Goal: Task Accomplishment & Management: Use online tool/utility

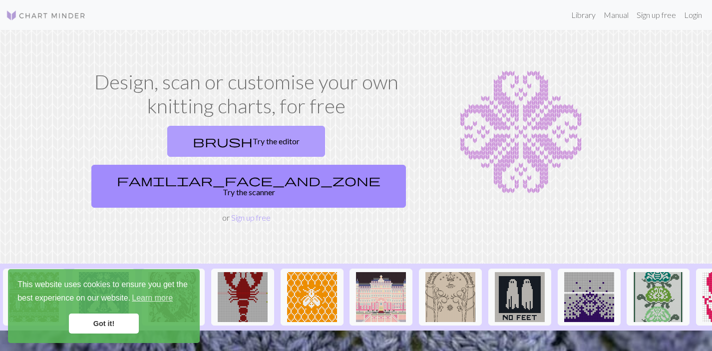
click at [173, 143] on link "brush Try the editor" at bounding box center [246, 141] width 158 height 31
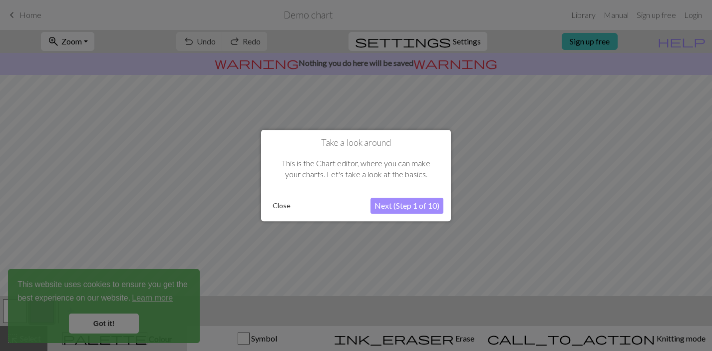
click at [376, 203] on button "Next (Step 1 of 10)" at bounding box center [406, 206] width 73 height 16
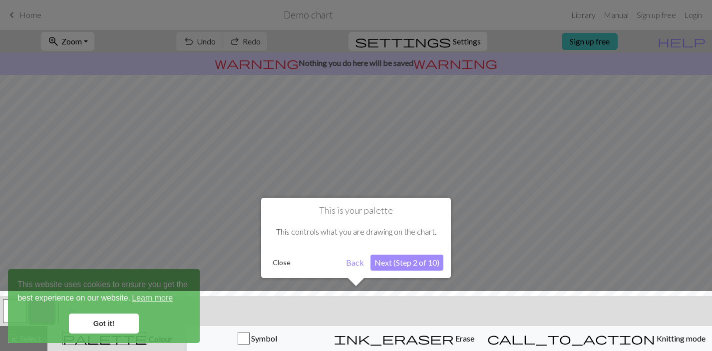
click at [403, 262] on button "Next (Step 2 of 10)" at bounding box center [406, 263] width 73 height 16
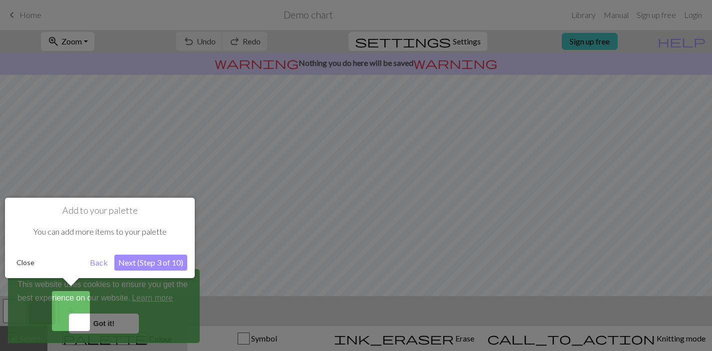
click at [24, 258] on button "Close" at bounding box center [25, 262] width 26 height 15
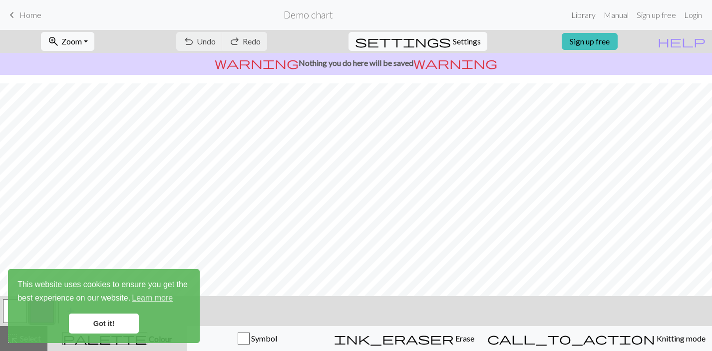
scroll to position [143, 0]
click at [124, 318] on link "Got it!" at bounding box center [104, 323] width 70 height 20
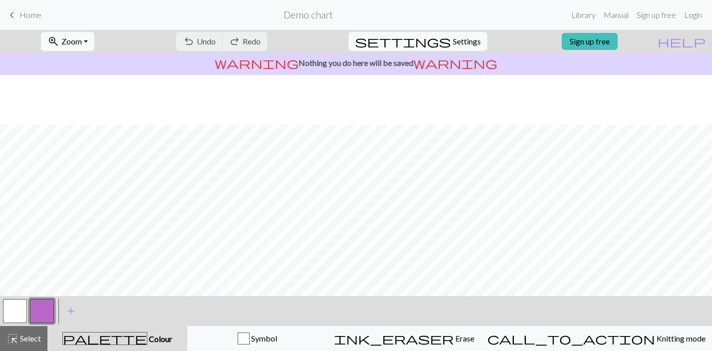
scroll to position [0, 0]
click at [7, 309] on button "button" at bounding box center [15, 311] width 24 height 24
click at [453, 41] on span "Settings" at bounding box center [467, 41] width 28 height 12
select select "aran"
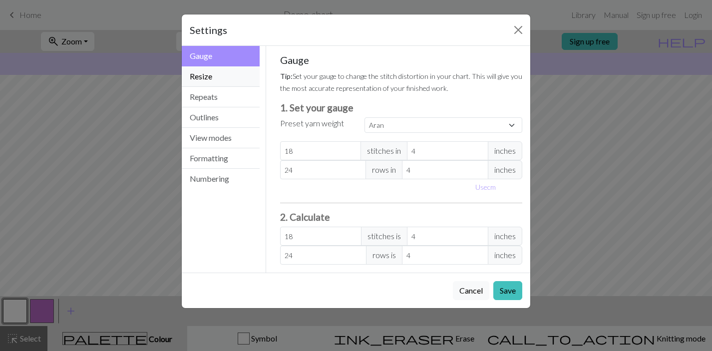
click at [214, 81] on button "Resize" at bounding box center [221, 76] width 78 height 20
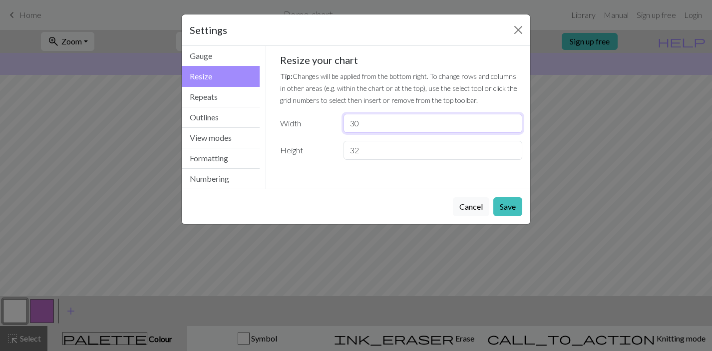
click at [369, 129] on input "30" at bounding box center [432, 123] width 179 height 19
click at [515, 118] on input "31" at bounding box center [432, 123] width 179 height 19
click at [515, 118] on input "32" at bounding box center [432, 123] width 179 height 19
click at [515, 118] on input "33" at bounding box center [432, 123] width 179 height 19
click at [515, 118] on input "34" at bounding box center [432, 123] width 179 height 19
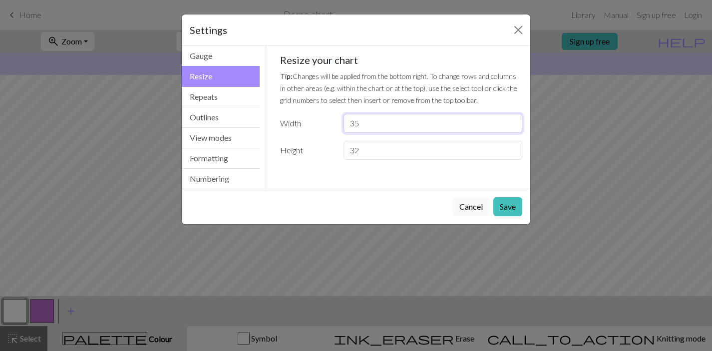
click at [515, 118] on input "35" at bounding box center [432, 123] width 179 height 19
click at [515, 118] on input "36" at bounding box center [432, 123] width 179 height 19
type input "37"
click at [515, 118] on input "37" at bounding box center [432, 123] width 179 height 19
click at [512, 148] on input "33" at bounding box center [432, 150] width 179 height 19
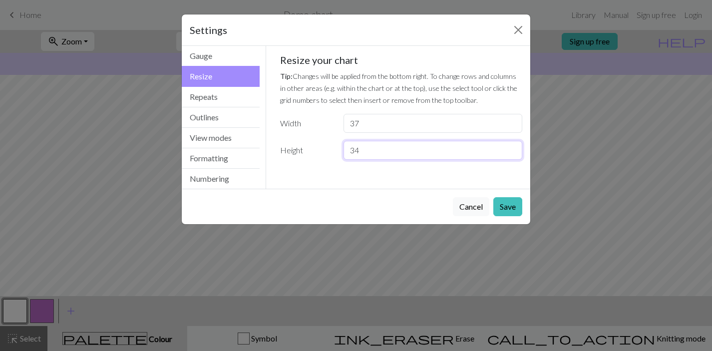
click at [512, 148] on input "34" at bounding box center [432, 150] width 179 height 19
click at [512, 148] on input "35" at bounding box center [432, 150] width 179 height 19
type input "36"
click at [512, 148] on input "36" at bounding box center [432, 150] width 179 height 19
click at [506, 206] on button "Save" at bounding box center [507, 206] width 29 height 19
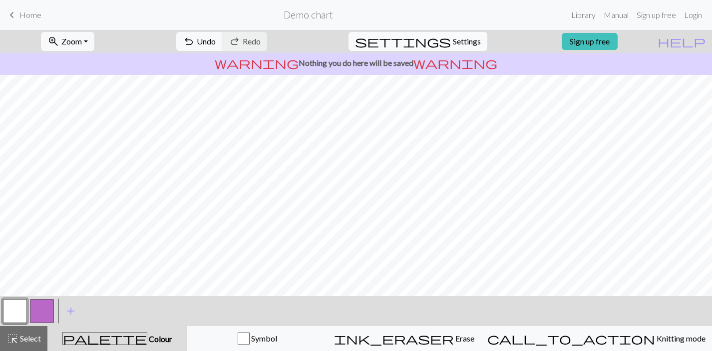
click at [454, 43] on span "Settings" at bounding box center [467, 41] width 28 height 12
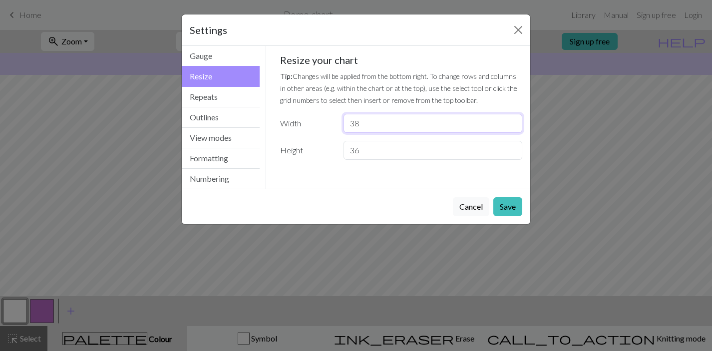
click at [512, 119] on input "38" at bounding box center [432, 123] width 179 height 19
click at [512, 119] on input "39" at bounding box center [432, 123] width 179 height 19
click at [512, 119] on input "40" at bounding box center [432, 123] width 179 height 19
click at [512, 119] on input "41" at bounding box center [432, 123] width 179 height 19
click at [512, 119] on input "42" at bounding box center [432, 123] width 179 height 19
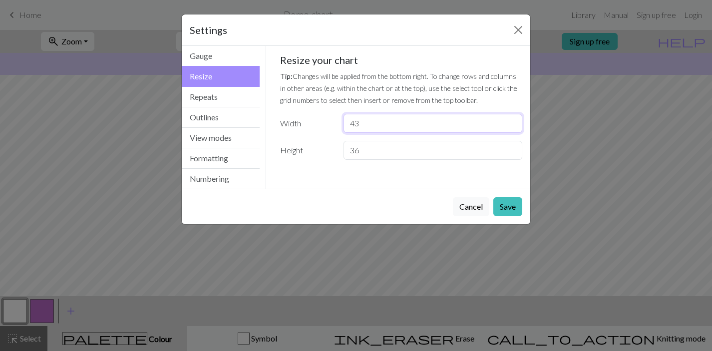
click at [512, 119] on input "43" at bounding box center [432, 123] width 179 height 19
click at [512, 119] on input "44" at bounding box center [432, 123] width 179 height 19
type input "45"
click at [512, 119] on input "45" at bounding box center [432, 123] width 179 height 19
click at [502, 205] on button "Save" at bounding box center [507, 206] width 29 height 19
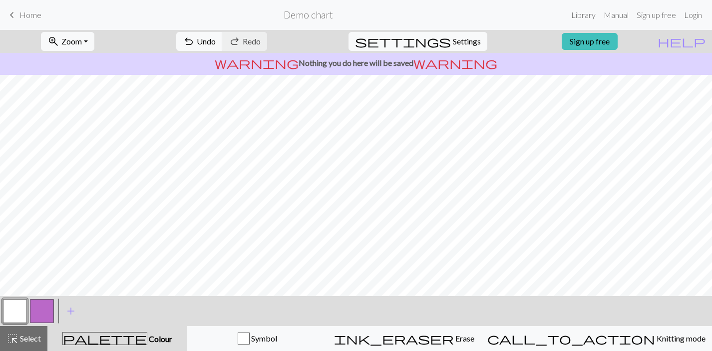
scroll to position [131, 0]
click at [461, 43] on span "Settings" at bounding box center [467, 41] width 28 height 12
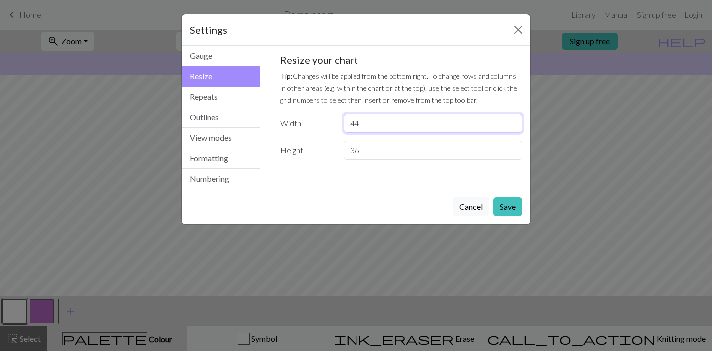
click at [512, 127] on input "44" at bounding box center [432, 123] width 179 height 19
click at [512, 127] on input "43" at bounding box center [432, 123] width 179 height 19
click at [512, 127] on input "42" at bounding box center [432, 123] width 179 height 19
click at [512, 127] on input "41" at bounding box center [432, 123] width 179 height 19
click at [512, 127] on input "40" at bounding box center [432, 123] width 179 height 19
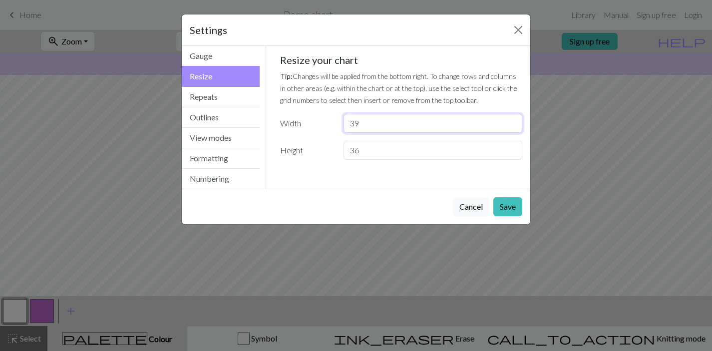
click at [512, 127] on input "39" at bounding box center [432, 123] width 179 height 19
click at [512, 127] on input "38" at bounding box center [432, 123] width 179 height 19
click at [512, 127] on input "37" at bounding box center [432, 123] width 179 height 19
type input "36"
click at [512, 127] on input "36" at bounding box center [432, 123] width 179 height 19
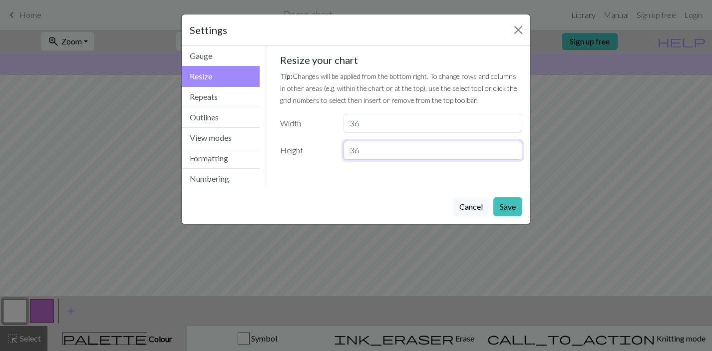
click at [510, 148] on input "37" at bounding box center [432, 150] width 179 height 19
click at [510, 148] on input "38" at bounding box center [432, 150] width 179 height 19
click at [510, 147] on input "39" at bounding box center [432, 150] width 179 height 19
click at [510, 147] on input "40" at bounding box center [432, 150] width 179 height 19
click at [510, 147] on input "41" at bounding box center [432, 150] width 179 height 19
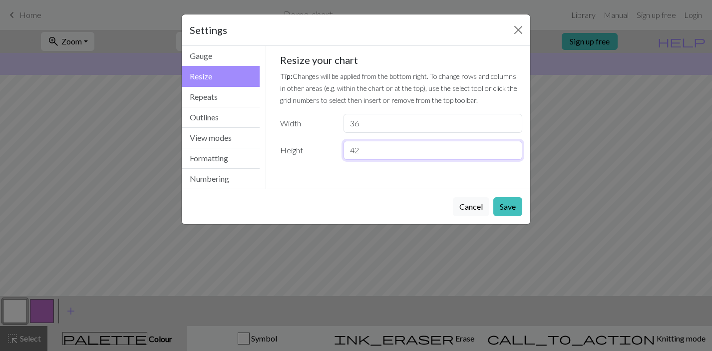
click at [510, 146] on input "42" at bounding box center [432, 150] width 179 height 19
click at [510, 146] on input "43" at bounding box center [432, 150] width 179 height 19
click at [510, 145] on input "44" at bounding box center [432, 150] width 179 height 19
click at [510, 145] on input "45" at bounding box center [432, 150] width 179 height 19
click at [510, 145] on input "46" at bounding box center [432, 150] width 179 height 19
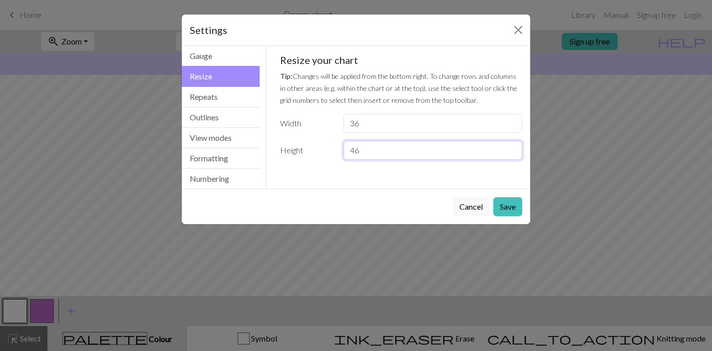
click at [510, 145] on input "47" at bounding box center [432, 150] width 179 height 19
click at [510, 145] on input "48" at bounding box center [432, 150] width 179 height 19
type input "49"
click at [510, 145] on input "49" at bounding box center [432, 150] width 179 height 19
click at [504, 206] on button "Save" at bounding box center [507, 206] width 29 height 19
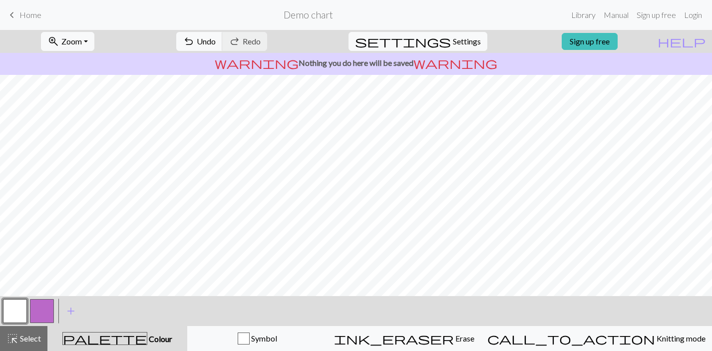
scroll to position [313, 0]
click at [22, 340] on span "Select" at bounding box center [29, 337] width 22 height 9
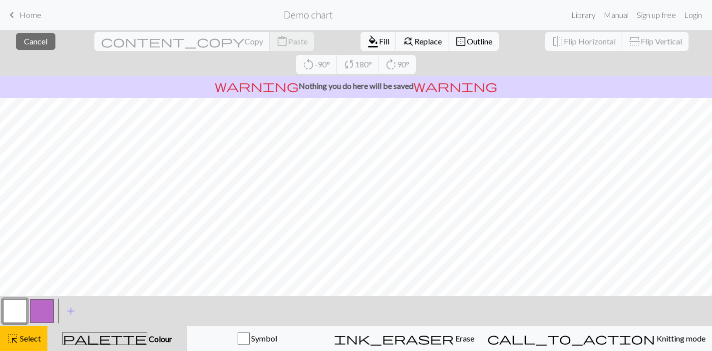
click at [15, 308] on button "button" at bounding box center [15, 311] width 24 height 24
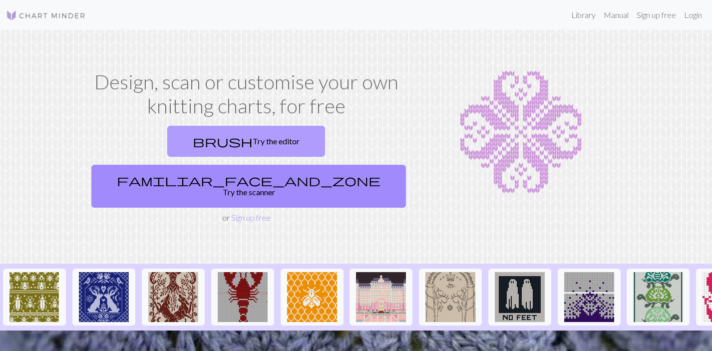
click at [169, 139] on link "brush Try the editor" at bounding box center [246, 141] width 158 height 31
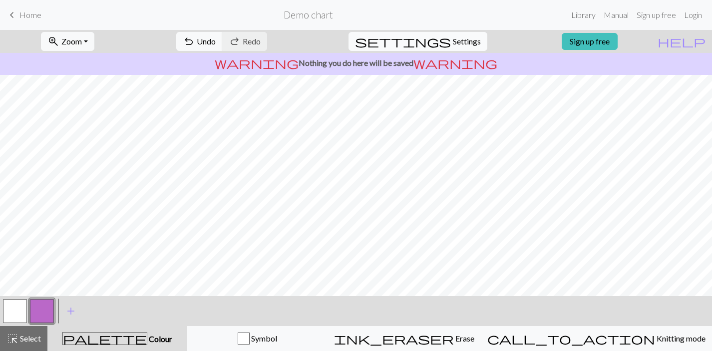
click at [454, 39] on span "Settings" at bounding box center [467, 41] width 28 height 12
select select "aran"
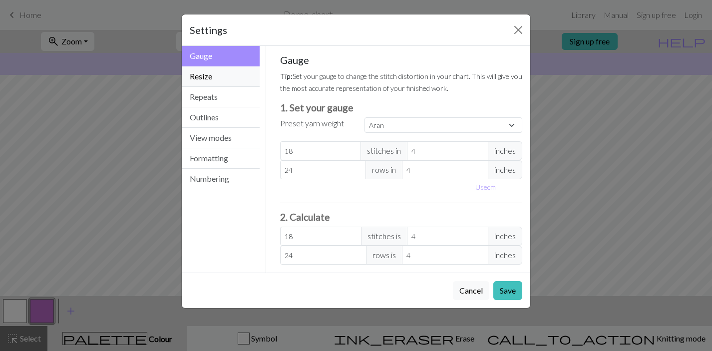
click at [209, 78] on button "Resize" at bounding box center [221, 76] width 78 height 20
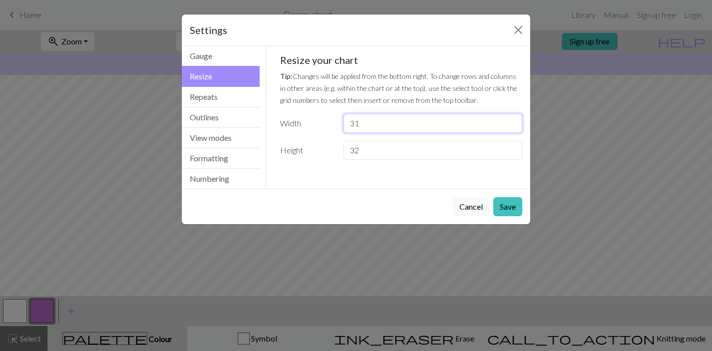
click at [511, 120] on input "31" at bounding box center [432, 123] width 179 height 19
click at [511, 120] on input "32" at bounding box center [432, 123] width 179 height 19
click at [511, 120] on input "33" at bounding box center [432, 123] width 179 height 19
click at [511, 120] on input "34" at bounding box center [432, 123] width 179 height 19
click at [511, 120] on input "35" at bounding box center [432, 123] width 179 height 19
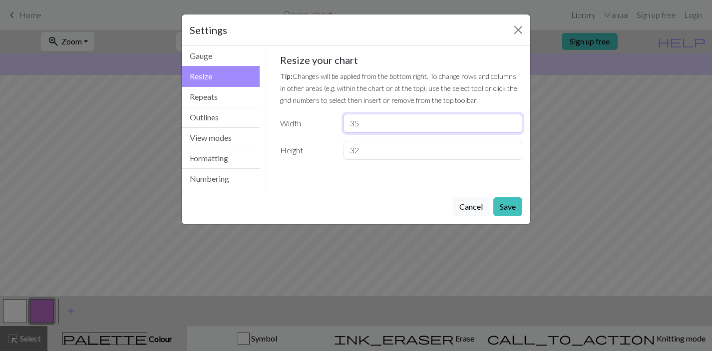
type input "36"
click at [511, 120] on input "36" at bounding box center [432, 123] width 179 height 19
click at [510, 151] on input "31" at bounding box center [432, 150] width 179 height 19
click at [510, 151] on input "30" at bounding box center [432, 150] width 179 height 19
click at [512, 147] on input "31" at bounding box center [432, 150] width 179 height 19
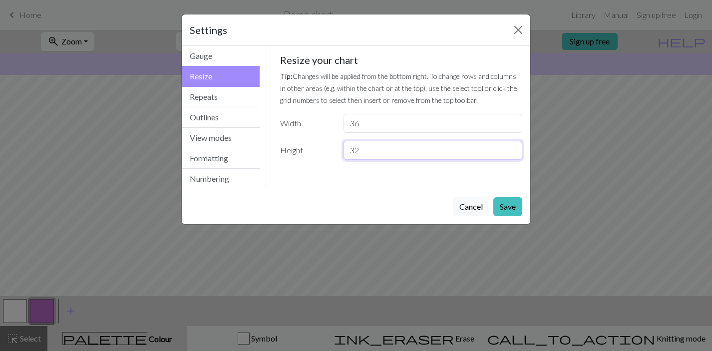
click at [512, 147] on input "32" at bounding box center [432, 150] width 179 height 19
click at [512, 147] on input "33" at bounding box center [432, 150] width 179 height 19
click at [512, 147] on input "34" at bounding box center [432, 150] width 179 height 19
click at [512, 147] on input "35" at bounding box center [432, 150] width 179 height 19
click at [512, 147] on input "36" at bounding box center [432, 150] width 179 height 19
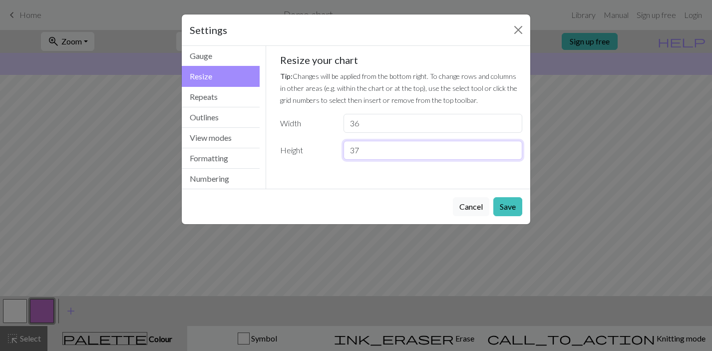
click at [512, 147] on input "37" at bounding box center [432, 150] width 179 height 19
click at [512, 147] on input "38" at bounding box center [432, 150] width 179 height 19
click at [512, 147] on input "39" at bounding box center [432, 150] width 179 height 19
click at [512, 147] on input "40" at bounding box center [432, 150] width 179 height 19
click at [512, 147] on input "41" at bounding box center [432, 150] width 179 height 19
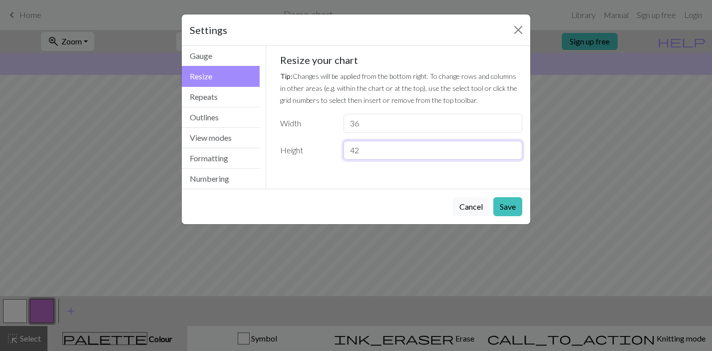
click at [512, 147] on input "42" at bounding box center [432, 150] width 179 height 19
click at [512, 147] on input "43" at bounding box center [432, 150] width 179 height 19
click at [512, 147] on input "44" at bounding box center [432, 150] width 179 height 19
click at [512, 147] on input "45" at bounding box center [432, 150] width 179 height 19
click at [512, 147] on input "46" at bounding box center [432, 150] width 179 height 19
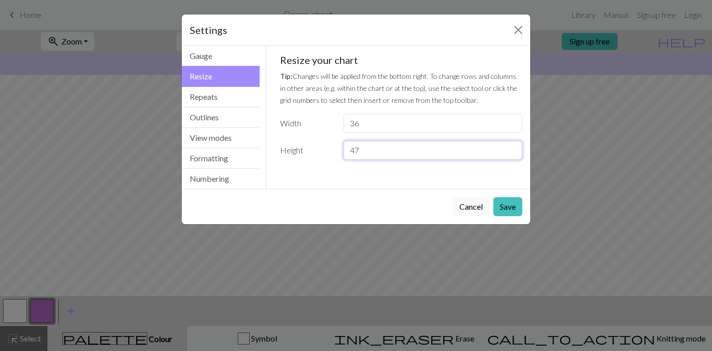
click at [512, 147] on input "47" at bounding box center [432, 150] width 179 height 19
click at [512, 147] on input "48" at bounding box center [432, 150] width 179 height 19
type input "49"
click at [512, 147] on input "49" at bounding box center [432, 150] width 179 height 19
click at [509, 203] on button "Save" at bounding box center [507, 206] width 29 height 19
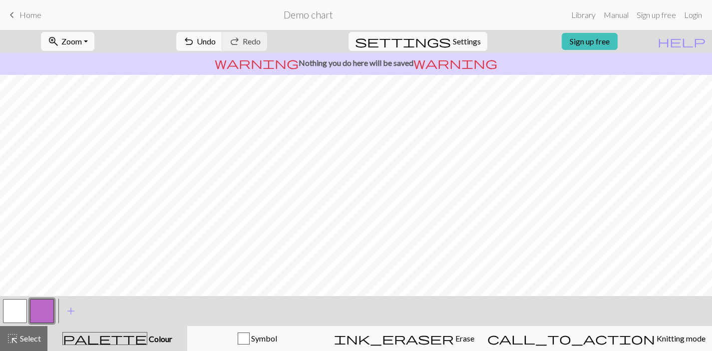
click at [10, 308] on button "button" at bounding box center [15, 311] width 24 height 24
click at [42, 310] on button "button" at bounding box center [42, 311] width 24 height 24
click at [11, 314] on button "button" at bounding box center [15, 311] width 24 height 24
click at [45, 304] on button "button" at bounding box center [42, 311] width 24 height 24
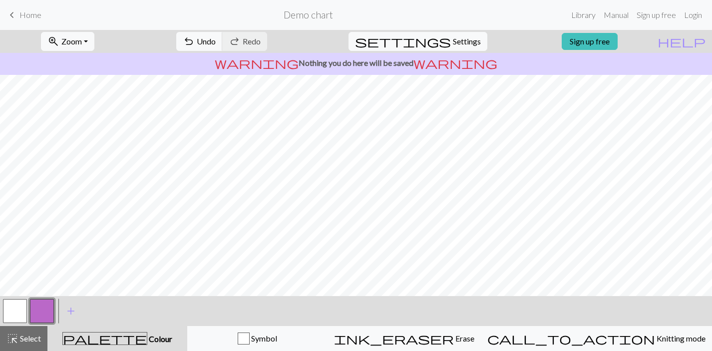
click at [15, 305] on button "button" at bounding box center [15, 311] width 24 height 24
click at [455, 41] on span "Settings" at bounding box center [467, 41] width 28 height 12
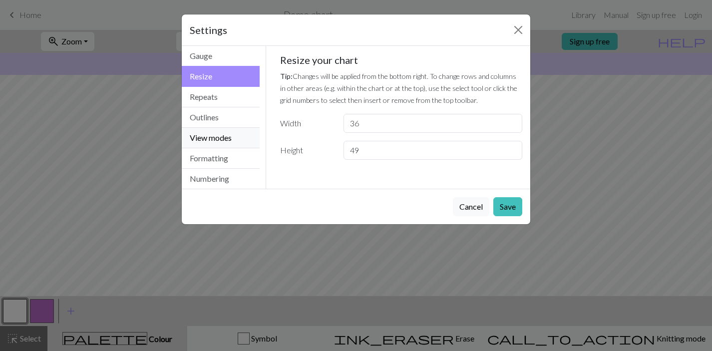
click at [222, 140] on button "View modes" at bounding box center [221, 138] width 78 height 20
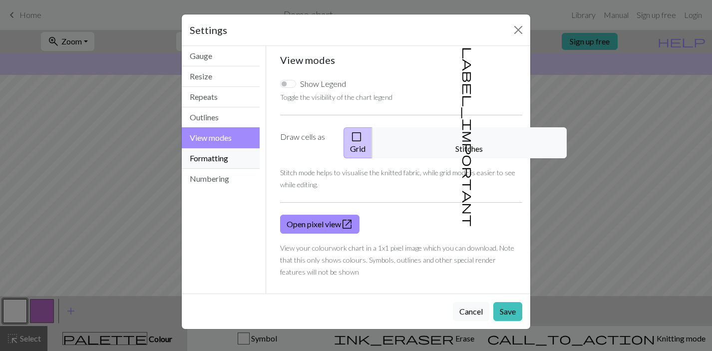
click at [218, 158] on button "Formatting" at bounding box center [221, 158] width 78 height 20
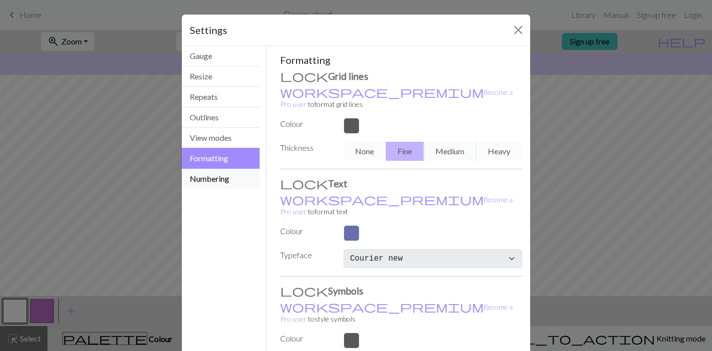
click at [216, 178] on button "Numbering" at bounding box center [221, 179] width 78 height 20
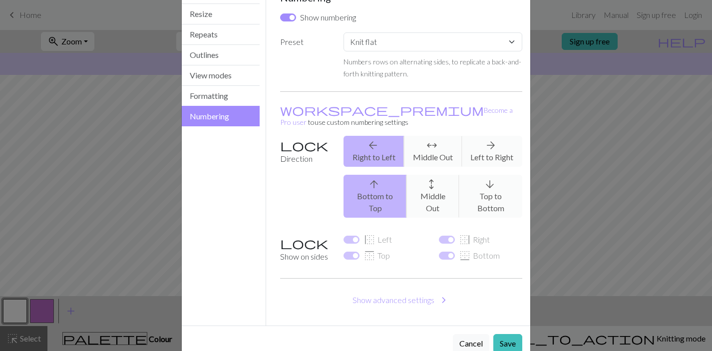
scroll to position [0, 0]
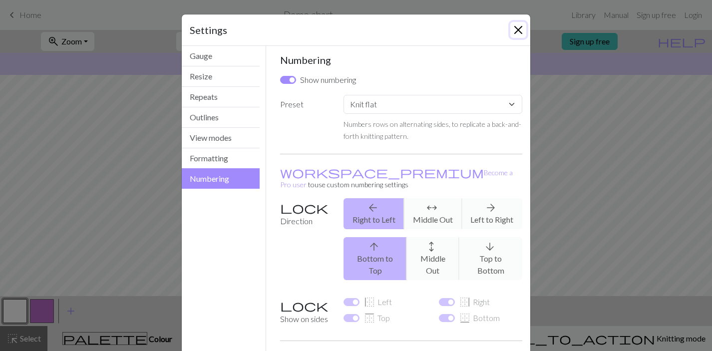
click at [517, 27] on button "Close" at bounding box center [518, 30] width 16 height 16
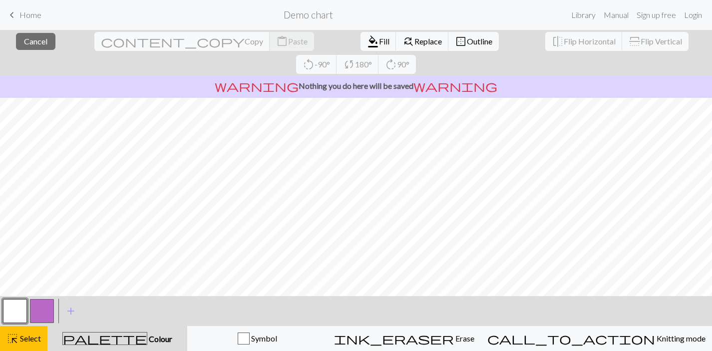
click at [43, 302] on button "button" at bounding box center [42, 311] width 24 height 24
click at [449, 80] on p "warning Nothing you do here will be saved warning" at bounding box center [356, 86] width 704 height 12
click at [25, 48] on button "close Cancel" at bounding box center [35, 41] width 39 height 17
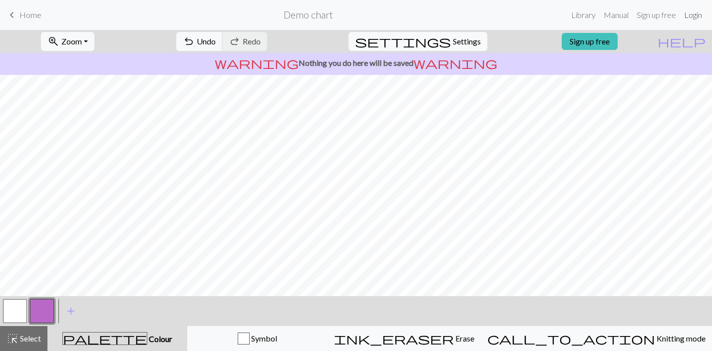
click at [695, 14] on link "Login" at bounding box center [693, 15] width 26 height 20
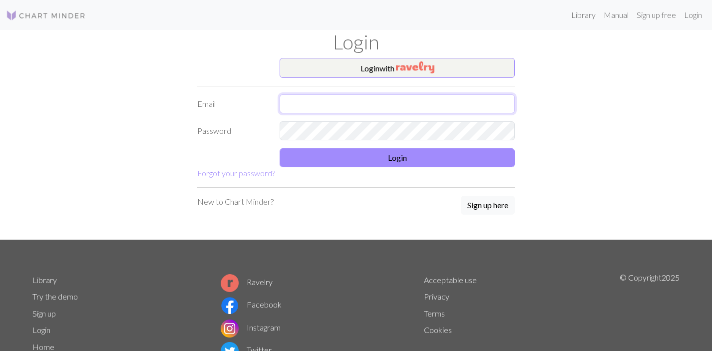
click at [311, 104] on input "text" at bounding box center [397, 103] width 235 height 19
type input "[EMAIL_ADDRESS][DOMAIN_NAME]"
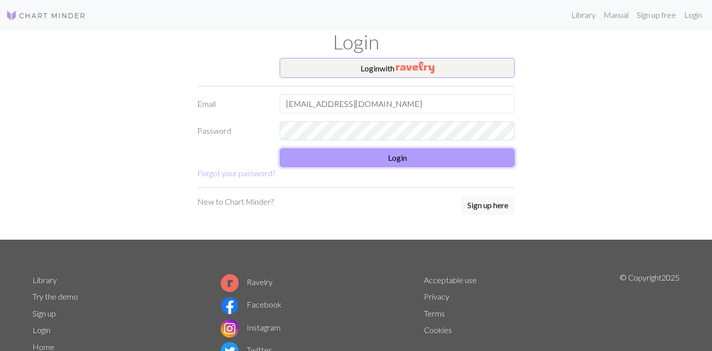
click at [385, 157] on button "Login" at bounding box center [397, 157] width 235 height 19
click at [379, 159] on button "Login" at bounding box center [397, 157] width 235 height 19
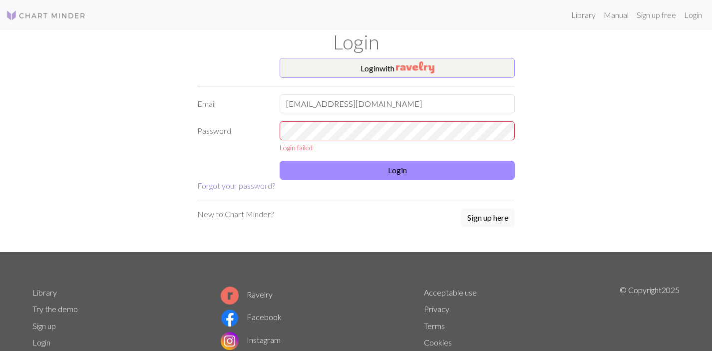
click at [247, 186] on link "Forgot your password?" at bounding box center [236, 185] width 78 height 9
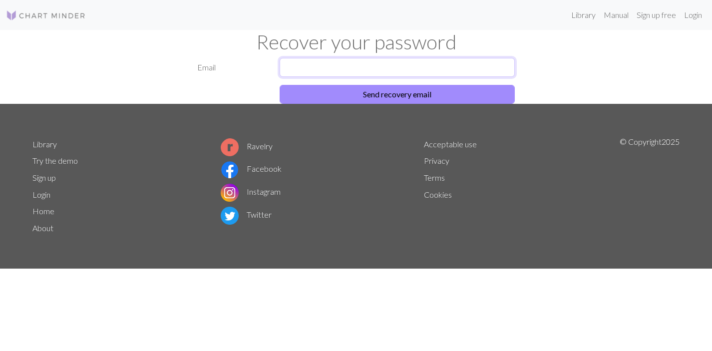
click at [305, 69] on input "text" at bounding box center [397, 67] width 235 height 19
type input "[EMAIL_ADDRESS][DOMAIN_NAME]"
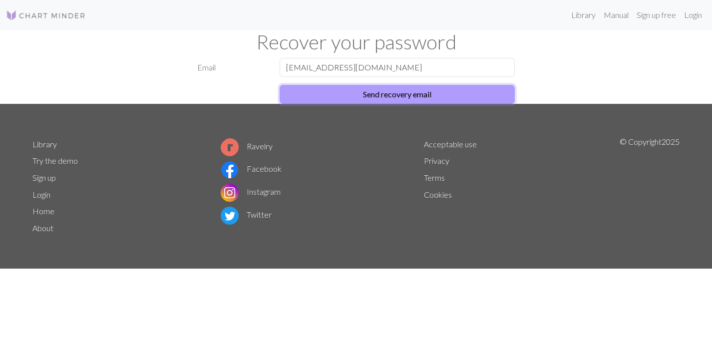
click at [386, 90] on button "Send recovery email" at bounding box center [397, 94] width 235 height 19
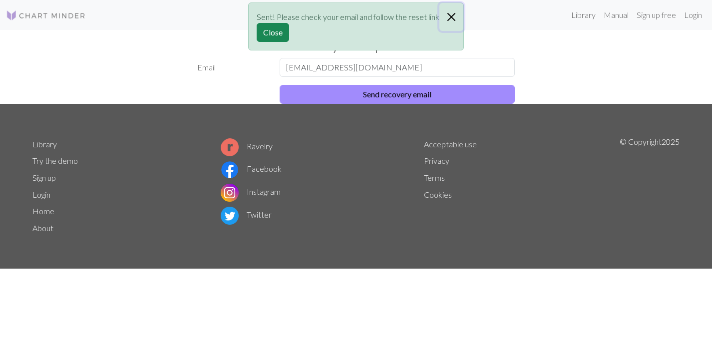
click at [452, 16] on button "Close" at bounding box center [451, 17] width 24 height 28
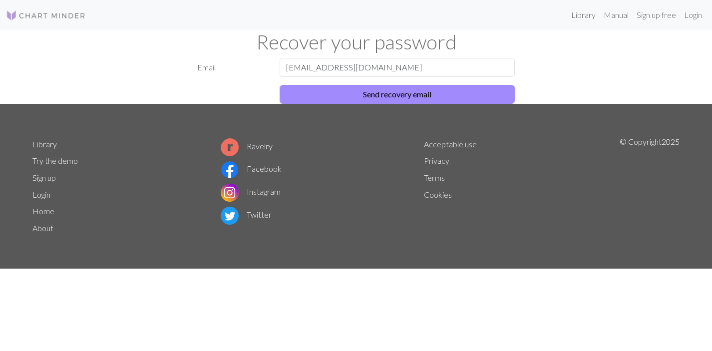
click at [55, 9] on img at bounding box center [46, 15] width 80 height 12
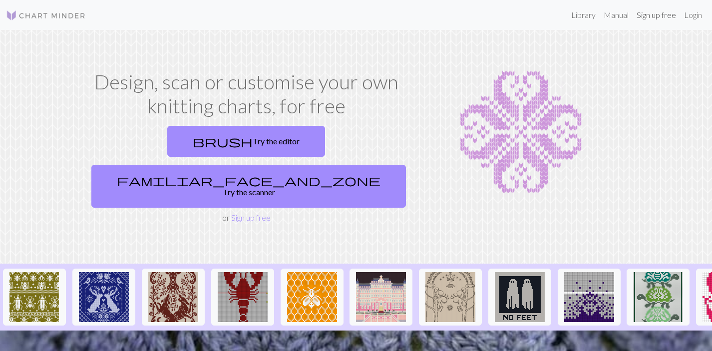
click at [660, 16] on link "Sign up free" at bounding box center [655, 15] width 47 height 20
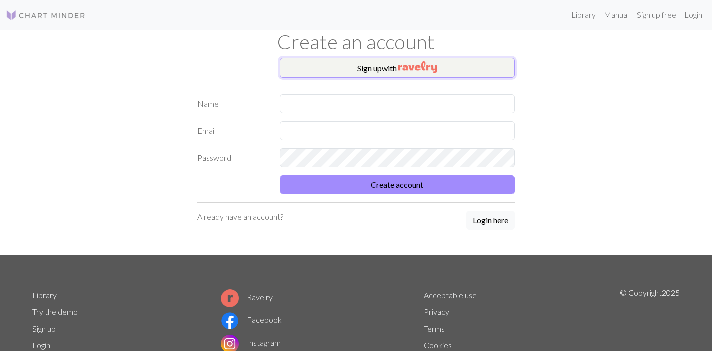
click at [398, 68] on button "Sign up with" at bounding box center [397, 68] width 235 height 20
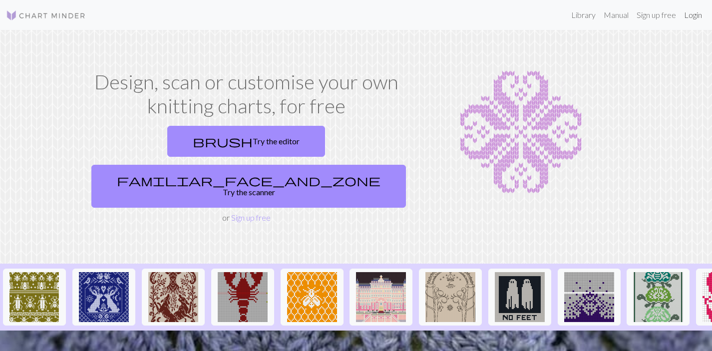
click at [688, 18] on link "Login" at bounding box center [693, 15] width 26 height 20
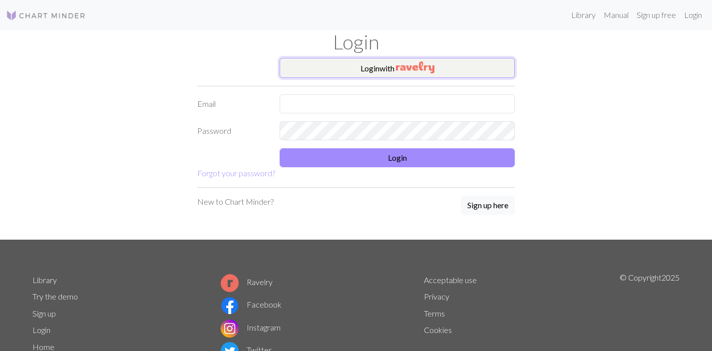
click at [385, 67] on button "Login with" at bounding box center [397, 68] width 235 height 20
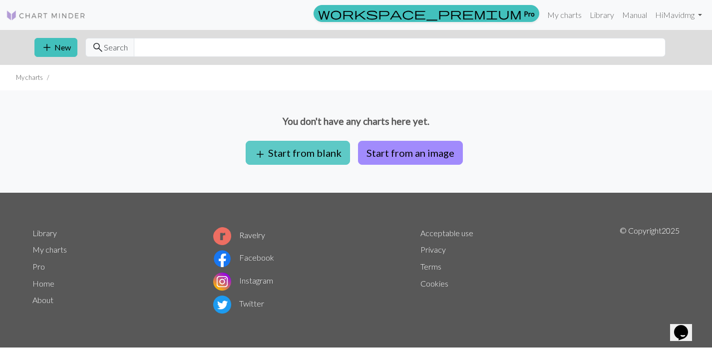
click at [299, 157] on button "add Start from blank" at bounding box center [298, 153] width 104 height 24
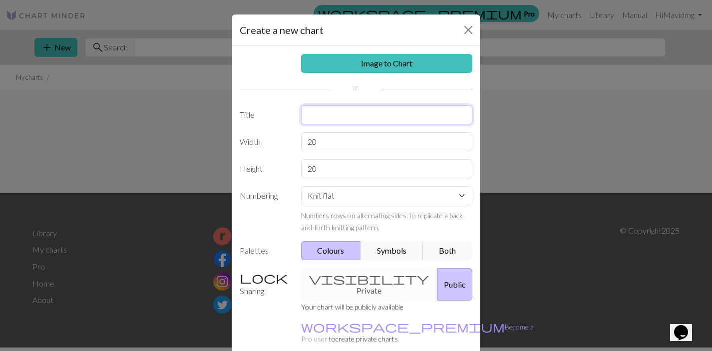
click at [317, 116] on input "text" at bounding box center [387, 114] width 172 height 19
type input "d"
type input "Dishcloth"
click at [359, 276] on div "visibility Private Public" at bounding box center [387, 284] width 184 height 32
click at [337, 141] on input "20" at bounding box center [387, 141] width 172 height 19
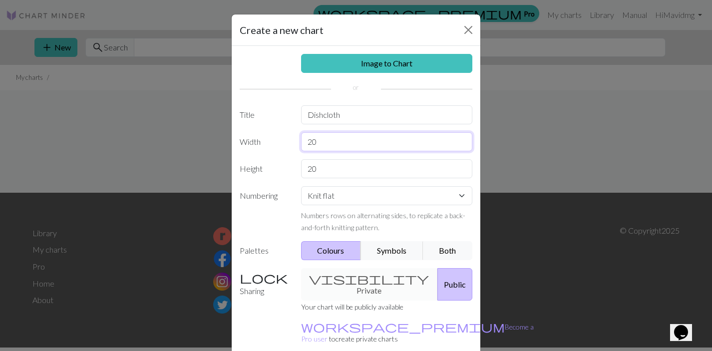
type input "2"
type input "7.5"
click at [332, 173] on input "20" at bounding box center [387, 168] width 172 height 19
type input "2"
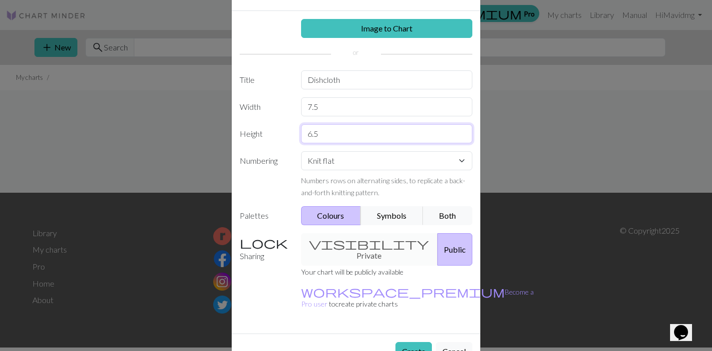
scroll to position [43, 0]
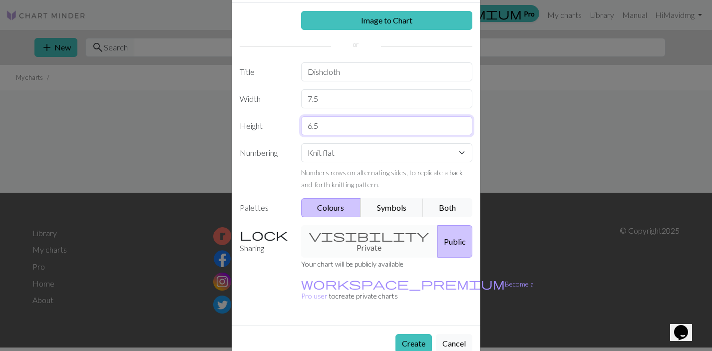
type input "6.5"
click at [364, 239] on div "visibility Private Public" at bounding box center [387, 241] width 184 height 32
click at [364, 236] on div "visibility Private Public" at bounding box center [387, 241] width 184 height 32
click at [444, 206] on button "Both" at bounding box center [448, 207] width 50 height 19
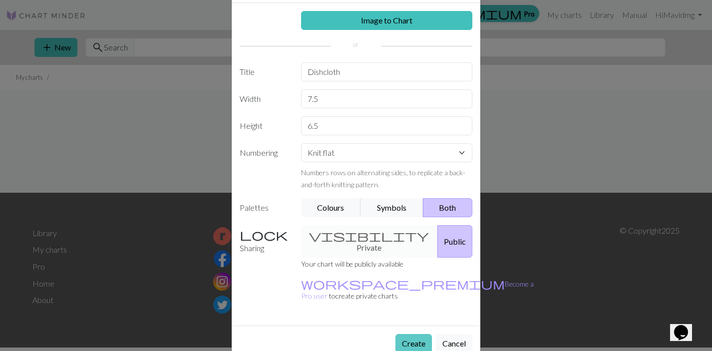
click at [418, 334] on button "Create" at bounding box center [413, 343] width 36 height 19
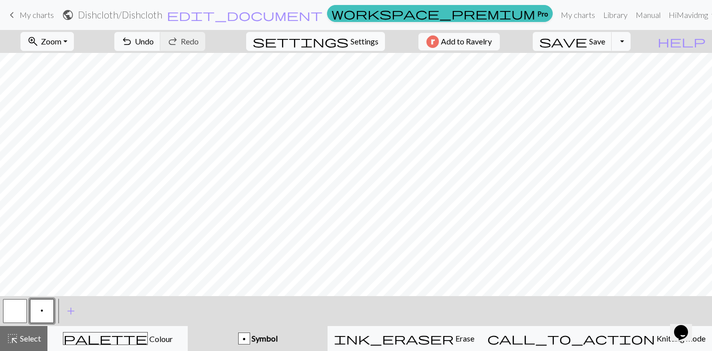
click at [352, 39] on span "Settings" at bounding box center [364, 41] width 28 height 12
select select "aran"
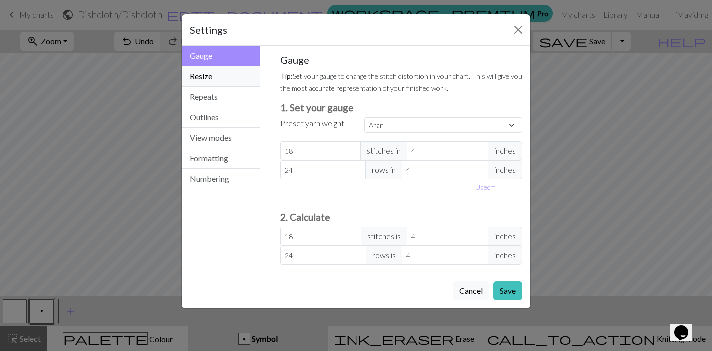
click at [205, 79] on button "Resize" at bounding box center [221, 76] width 78 height 20
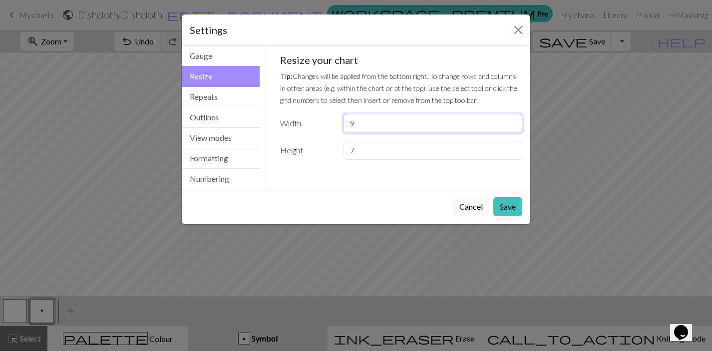
click at [511, 118] on input "9" at bounding box center [432, 123] width 179 height 19
click at [511, 118] on input "10" at bounding box center [432, 123] width 179 height 19
click at [511, 118] on input "11" at bounding box center [432, 123] width 179 height 19
click at [511, 118] on input "12" at bounding box center [432, 123] width 179 height 19
click at [511, 118] on input "13" at bounding box center [432, 123] width 179 height 19
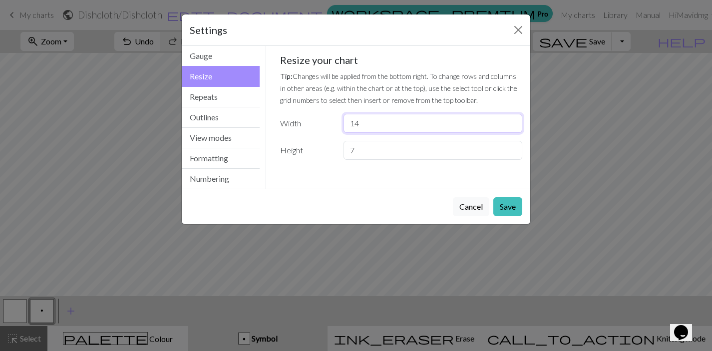
click at [511, 118] on input "14" at bounding box center [432, 123] width 179 height 19
click at [511, 118] on input "15" at bounding box center [432, 123] width 179 height 19
click at [511, 118] on input "16" at bounding box center [432, 123] width 179 height 19
click at [511, 117] on input "17" at bounding box center [432, 123] width 179 height 19
click at [511, 117] on input "18" at bounding box center [432, 123] width 179 height 19
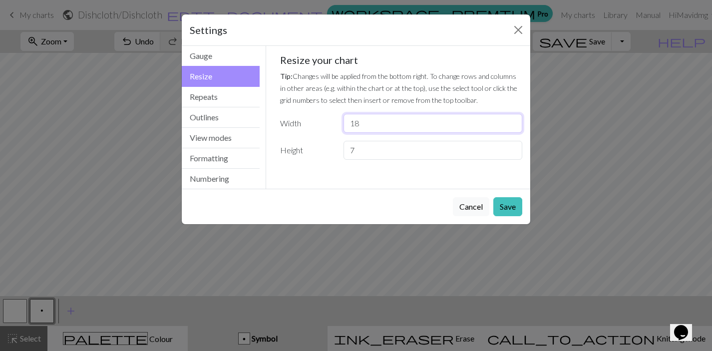
click at [511, 117] on input "19" at bounding box center [432, 123] width 179 height 19
click at [511, 116] on input "19" at bounding box center [432, 123] width 179 height 19
click at [512, 120] on input "20" at bounding box center [432, 123] width 179 height 19
click at [512, 120] on input "21" at bounding box center [432, 123] width 179 height 19
click at [512, 120] on input "22" at bounding box center [432, 123] width 179 height 19
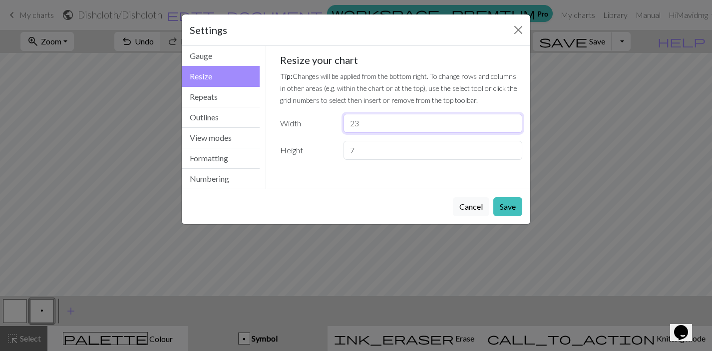
click at [512, 120] on input "23" at bounding box center [432, 123] width 179 height 19
click at [512, 120] on input "24" at bounding box center [432, 123] width 179 height 19
click at [512, 120] on input "25" at bounding box center [432, 123] width 179 height 19
click at [512, 120] on input "26" at bounding box center [432, 123] width 179 height 19
click at [512, 119] on input "27" at bounding box center [432, 123] width 179 height 19
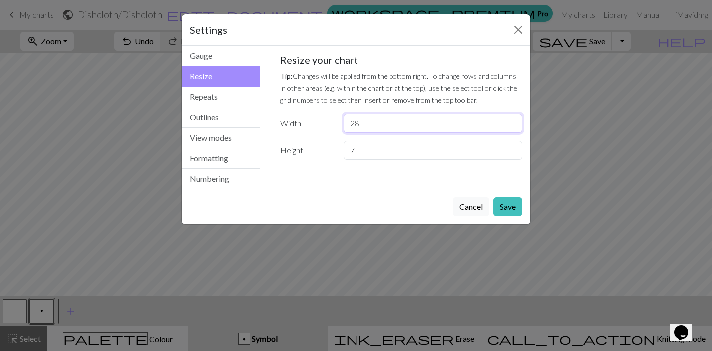
click at [512, 119] on input "28" at bounding box center [432, 123] width 179 height 19
click at [512, 119] on input "29" at bounding box center [432, 123] width 179 height 19
click at [512, 119] on input "30" at bounding box center [432, 123] width 179 height 19
click at [512, 119] on input "31" at bounding box center [432, 123] width 179 height 19
click at [512, 119] on input "32" at bounding box center [432, 123] width 179 height 19
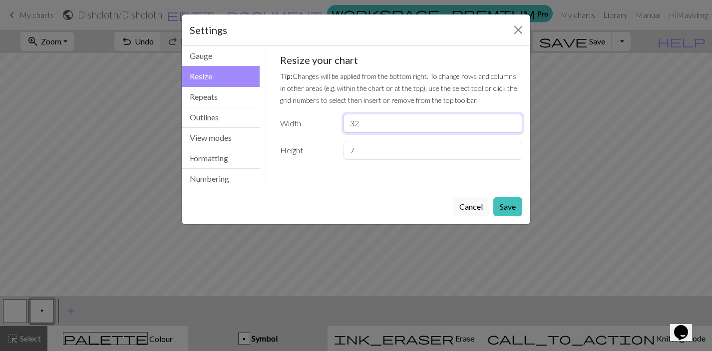
click at [512, 119] on input "33" at bounding box center [432, 123] width 179 height 19
click at [512, 119] on input "34" at bounding box center [432, 123] width 179 height 19
click at [512, 119] on input "35" at bounding box center [432, 123] width 179 height 19
type input "36"
click at [512, 119] on input "36" at bounding box center [432, 123] width 179 height 19
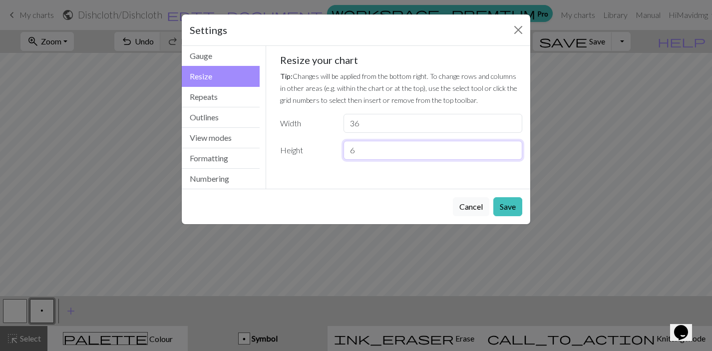
click at [511, 151] on input "6" at bounding box center [432, 150] width 179 height 19
click at [513, 147] on input "7" at bounding box center [432, 150] width 179 height 19
click at [513, 147] on input "8" at bounding box center [432, 150] width 179 height 19
click at [513, 147] on input "9" at bounding box center [432, 150] width 179 height 19
click at [513, 147] on input "10" at bounding box center [432, 150] width 179 height 19
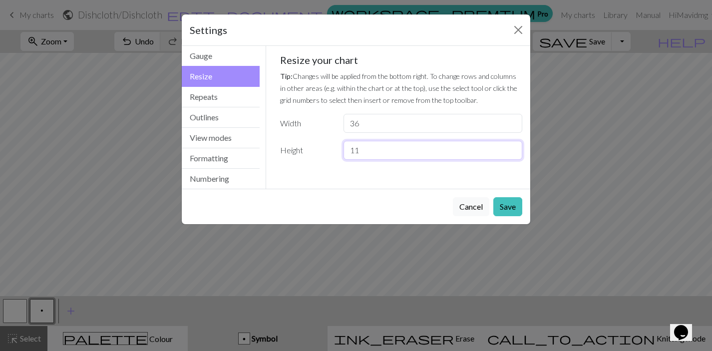
click at [513, 147] on input "11" at bounding box center [432, 150] width 179 height 19
click at [513, 147] on input "12" at bounding box center [432, 150] width 179 height 19
click at [513, 147] on input "13" at bounding box center [432, 150] width 179 height 19
click at [513, 147] on input "14" at bounding box center [432, 150] width 179 height 19
click at [513, 147] on input "15" at bounding box center [432, 150] width 179 height 19
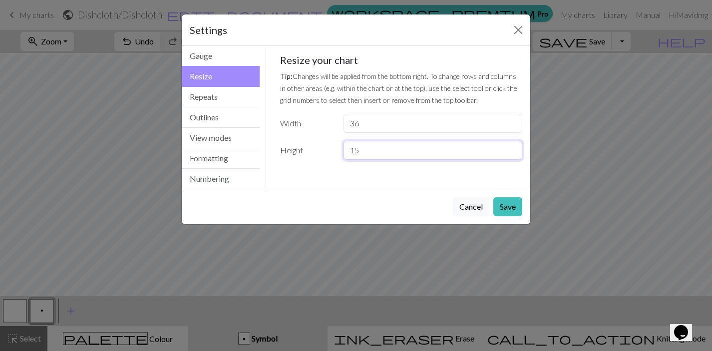
click at [513, 147] on input "16" at bounding box center [432, 150] width 179 height 19
click at [513, 147] on input "17" at bounding box center [432, 150] width 179 height 19
click at [513, 147] on input "18" at bounding box center [432, 150] width 179 height 19
click at [513, 146] on input "19" at bounding box center [432, 150] width 179 height 19
click at [513, 146] on input "20" at bounding box center [432, 150] width 179 height 19
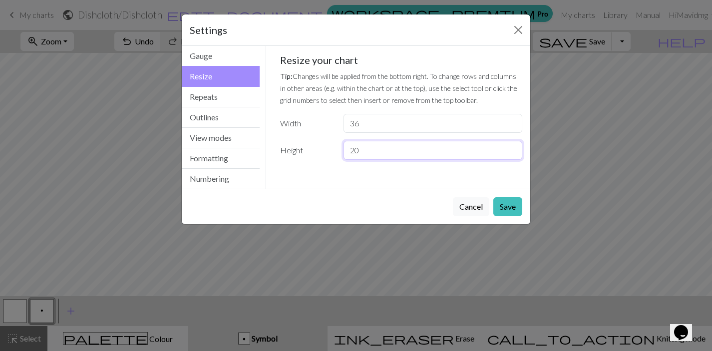
click at [513, 146] on input "21" at bounding box center [432, 150] width 179 height 19
click at [513, 146] on input "22" at bounding box center [432, 150] width 179 height 19
click at [513, 146] on input "23" at bounding box center [432, 150] width 179 height 19
click at [513, 146] on input "24" at bounding box center [432, 150] width 179 height 19
click at [513, 146] on input "25" at bounding box center [432, 150] width 179 height 19
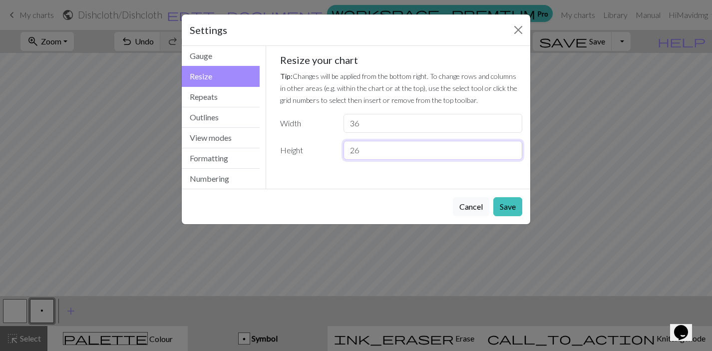
click at [513, 146] on input "26" at bounding box center [432, 150] width 179 height 19
click at [513, 146] on input "27" at bounding box center [432, 150] width 179 height 19
click at [513, 146] on input "28" at bounding box center [432, 150] width 179 height 19
click at [513, 146] on input "29" at bounding box center [432, 150] width 179 height 19
click at [513, 146] on input "30" at bounding box center [432, 150] width 179 height 19
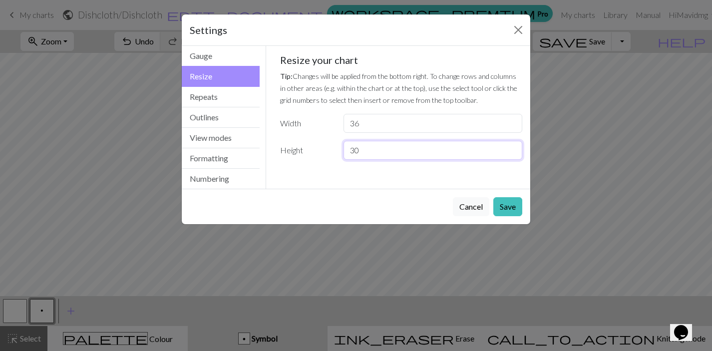
click at [513, 146] on input "31" at bounding box center [432, 150] width 179 height 19
click at [513, 146] on input "32" at bounding box center [432, 150] width 179 height 19
click at [513, 146] on input "33" at bounding box center [432, 150] width 179 height 19
click at [513, 146] on input "34" at bounding box center [432, 150] width 179 height 19
click at [513, 146] on input "35" at bounding box center [432, 150] width 179 height 19
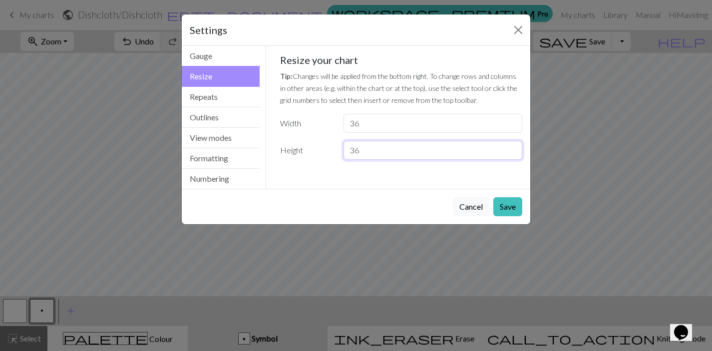
click at [513, 146] on input "36" at bounding box center [432, 150] width 179 height 19
click at [513, 146] on input "37" at bounding box center [432, 150] width 179 height 19
click at [513, 146] on input "38" at bounding box center [432, 150] width 179 height 19
click at [513, 146] on input "39" at bounding box center [432, 150] width 179 height 19
click at [513, 146] on input "40" at bounding box center [432, 150] width 179 height 19
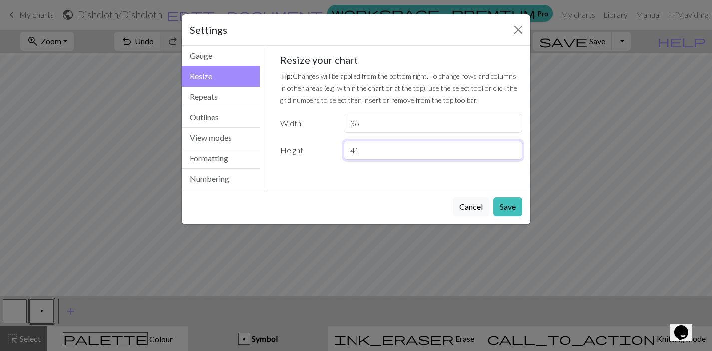
click at [513, 146] on input "41" at bounding box center [432, 150] width 179 height 19
click at [513, 146] on input "42" at bounding box center [432, 150] width 179 height 19
click at [513, 146] on input "43" at bounding box center [432, 150] width 179 height 19
click at [513, 146] on input "44" at bounding box center [432, 150] width 179 height 19
click at [513, 146] on input "45" at bounding box center [432, 150] width 179 height 19
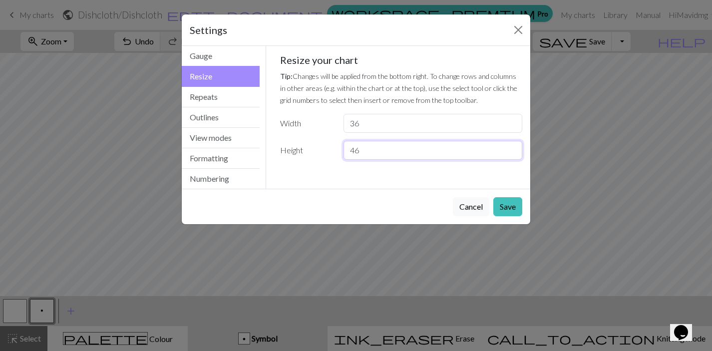
click at [513, 146] on input "46" at bounding box center [432, 150] width 179 height 19
click at [513, 146] on input "47" at bounding box center [432, 150] width 179 height 19
click at [513, 146] on input "48" at bounding box center [432, 150] width 179 height 19
click at [513, 146] on input "49" at bounding box center [432, 150] width 179 height 19
type input "50"
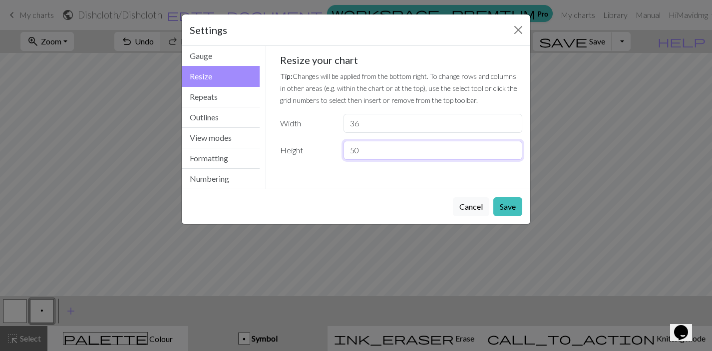
click at [513, 146] on input "50" at bounding box center [432, 150] width 179 height 19
click at [508, 207] on button "Save" at bounding box center [507, 206] width 29 height 19
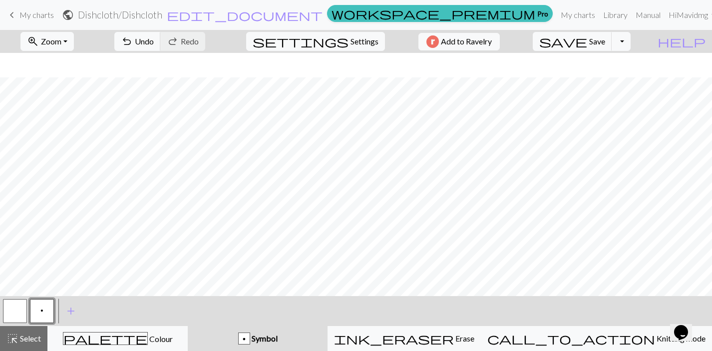
scroll to position [301, 0]
click at [356, 37] on span "Settings" at bounding box center [364, 41] width 28 height 12
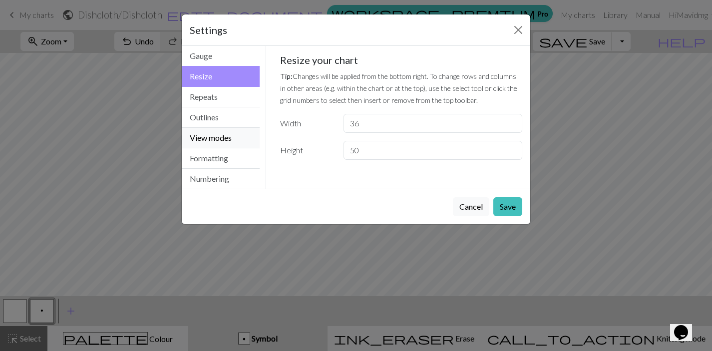
click at [229, 138] on button "View modes" at bounding box center [221, 138] width 78 height 20
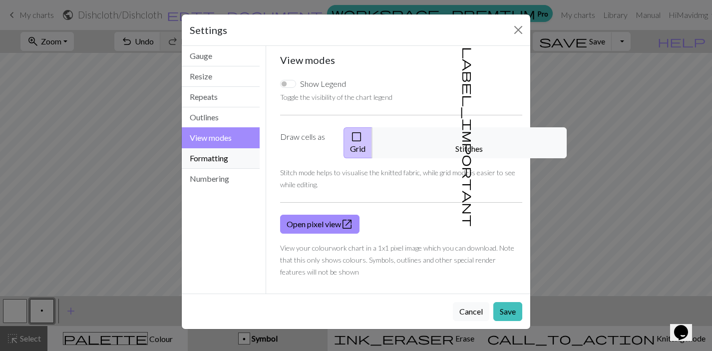
click at [214, 158] on button "Formatting" at bounding box center [221, 158] width 78 height 20
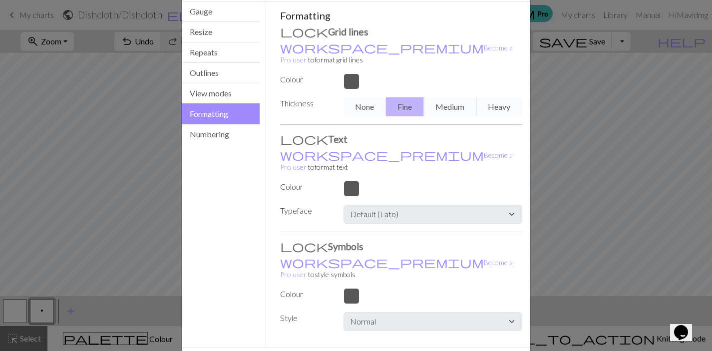
scroll to position [54, 0]
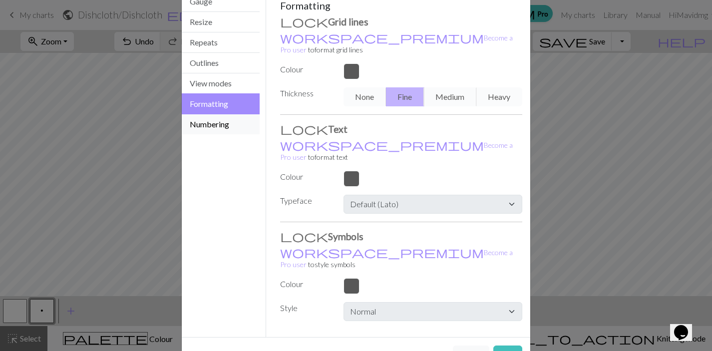
click at [216, 126] on button "Numbering" at bounding box center [221, 124] width 78 height 20
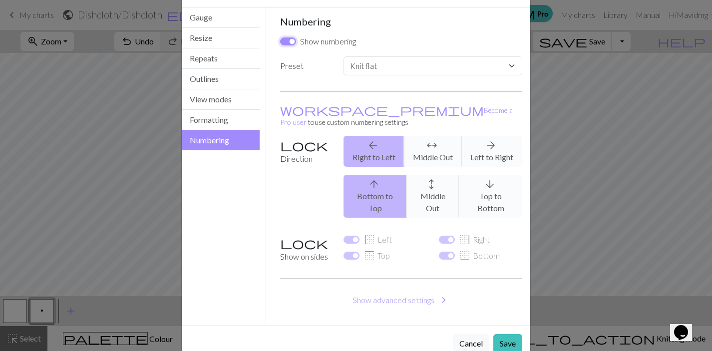
click at [283, 43] on input "Show numbering" at bounding box center [288, 41] width 16 height 8
checkbox input "false"
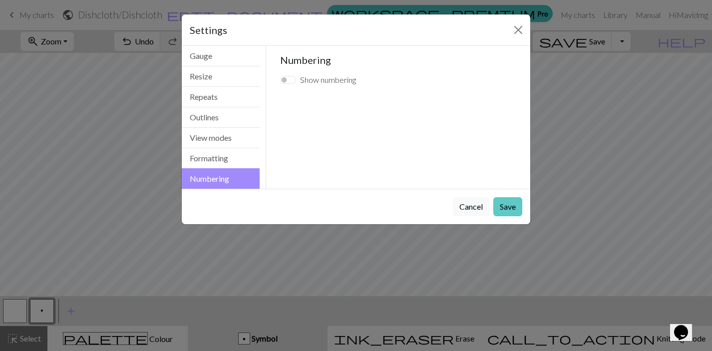
click at [512, 207] on button "Save" at bounding box center [507, 206] width 29 height 19
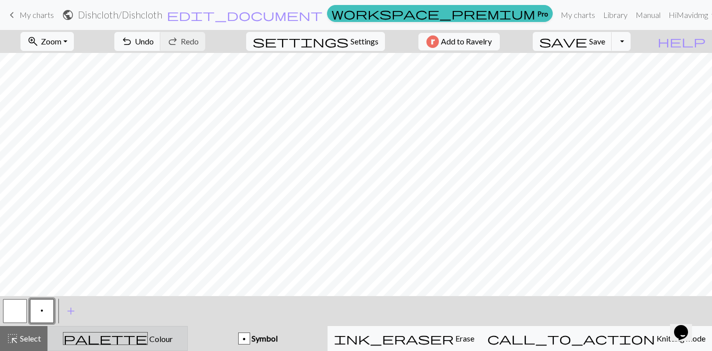
click at [115, 342] on span "palette" at bounding box center [105, 338] width 84 height 14
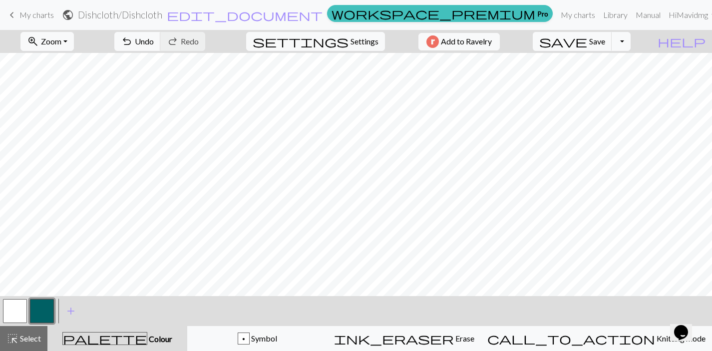
click at [44, 315] on button "button" at bounding box center [42, 311] width 24 height 24
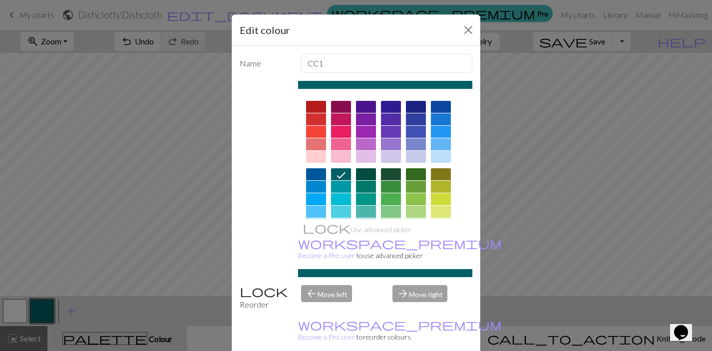
scroll to position [25, 0]
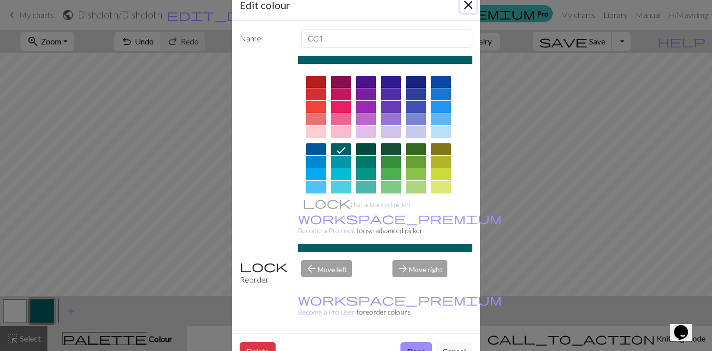
click at [466, 6] on button "Close" at bounding box center [468, 5] width 16 height 16
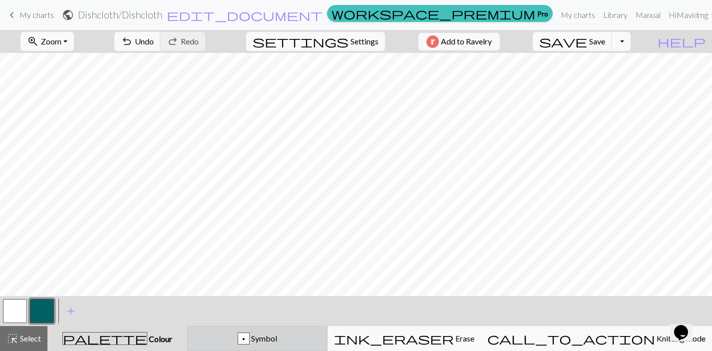
click at [277, 338] on span "Symbol" at bounding box center [263, 337] width 27 height 9
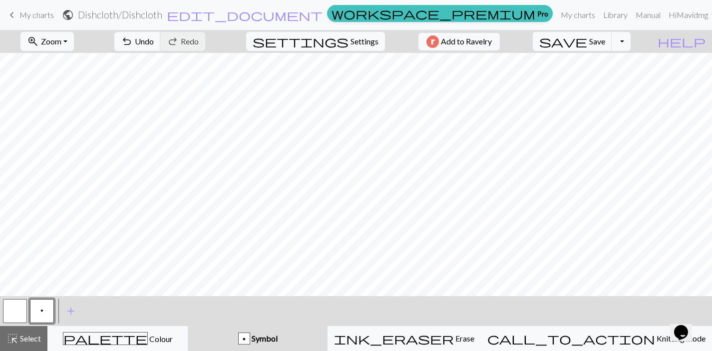
scroll to position [167, 0]
click at [14, 311] on button "button" at bounding box center [15, 311] width 24 height 24
click at [37, 312] on button "p" at bounding box center [42, 311] width 24 height 24
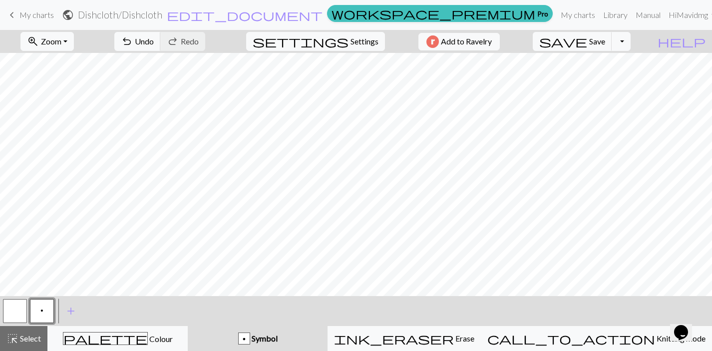
click at [17, 305] on button "button" at bounding box center [15, 311] width 24 height 24
click at [42, 304] on button "p" at bounding box center [42, 311] width 24 height 24
click at [11, 307] on button "button" at bounding box center [15, 311] width 24 height 24
click at [74, 36] on button "zoom_in Zoom Zoom" at bounding box center [46, 41] width 53 height 19
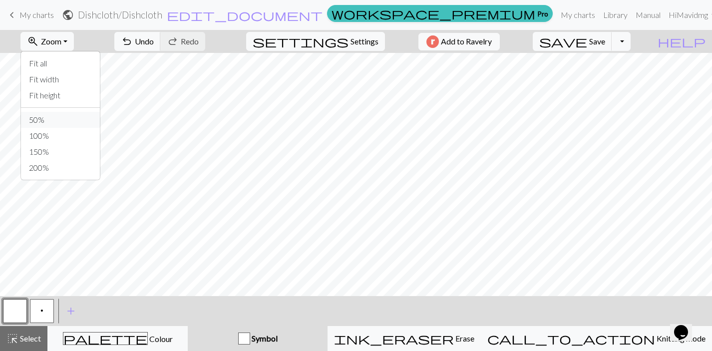
click at [52, 120] on button "50%" at bounding box center [60, 120] width 79 height 16
click at [40, 310] on span "p" at bounding box center [41, 310] width 3 height 8
click at [21, 319] on button "button" at bounding box center [15, 311] width 24 height 24
click at [37, 314] on button "p" at bounding box center [42, 311] width 24 height 24
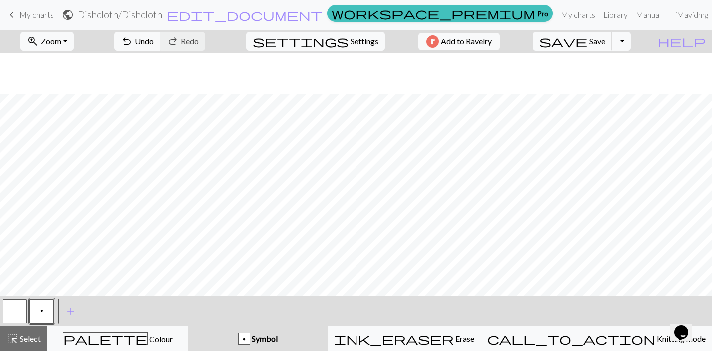
scroll to position [41, 0]
click at [354, 46] on span "Settings" at bounding box center [364, 41] width 28 height 12
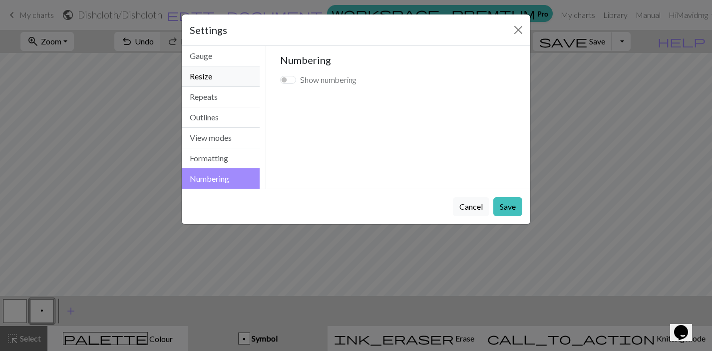
click at [221, 73] on button "Resize" at bounding box center [221, 76] width 78 height 20
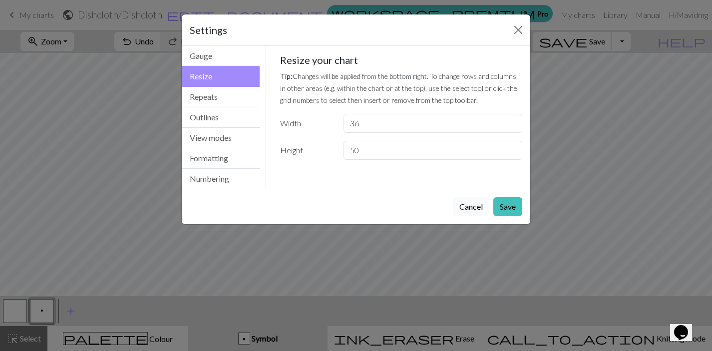
click at [479, 213] on button "Cancel" at bounding box center [471, 206] width 36 height 19
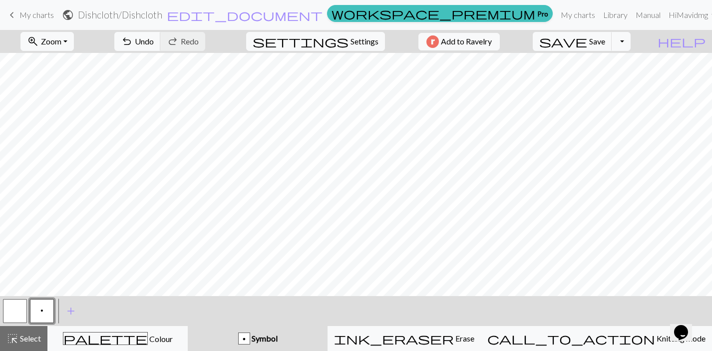
click at [16, 311] on button "button" at bounding box center [15, 311] width 24 height 24
click at [44, 310] on button "p" at bounding box center [42, 311] width 24 height 24
click at [13, 315] on button "button" at bounding box center [15, 311] width 24 height 24
click at [40, 310] on span "p" at bounding box center [41, 310] width 3 height 8
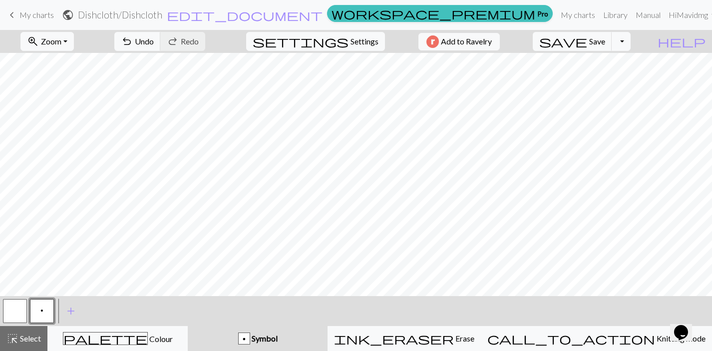
click at [22, 312] on button "button" at bounding box center [15, 311] width 24 height 24
click at [43, 312] on button "p" at bounding box center [42, 311] width 24 height 24
click at [19, 308] on button "button" at bounding box center [15, 311] width 24 height 24
click at [46, 311] on button "p" at bounding box center [42, 311] width 24 height 24
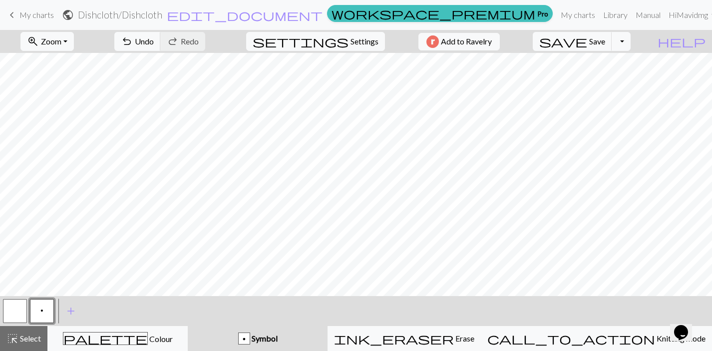
click at [9, 315] on button "button" at bounding box center [15, 311] width 24 height 24
click at [250, 339] on div "button" at bounding box center [244, 338] width 12 height 12
click at [43, 310] on button "p" at bounding box center [42, 311] width 24 height 24
click at [17, 309] on button "button" at bounding box center [15, 311] width 24 height 24
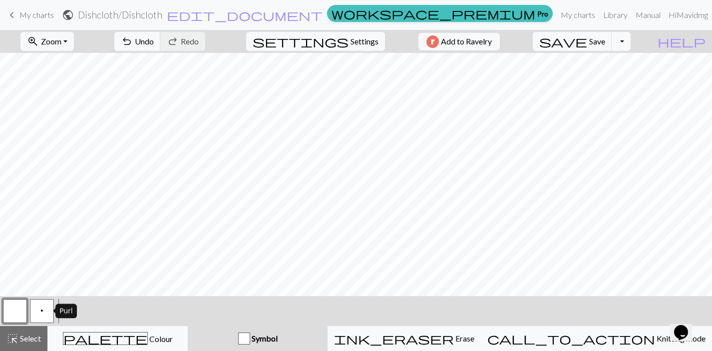
click at [36, 312] on button "p" at bounding box center [42, 311] width 24 height 24
click at [11, 308] on button "button" at bounding box center [15, 311] width 24 height 24
click at [39, 307] on button "p" at bounding box center [42, 311] width 24 height 24
click at [13, 308] on button "button" at bounding box center [15, 311] width 24 height 24
click at [353, 44] on span "Settings" at bounding box center [364, 41] width 28 height 12
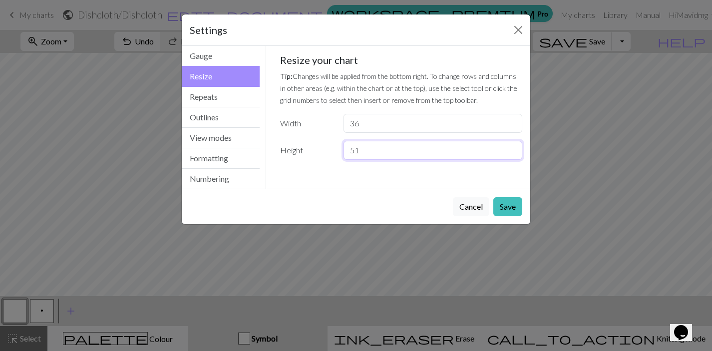
click at [512, 147] on input "51" at bounding box center [432, 150] width 179 height 19
click at [513, 156] on input "50" at bounding box center [432, 150] width 179 height 19
type input "49"
click at [513, 156] on input "49" at bounding box center [432, 150] width 179 height 19
click at [506, 207] on button "Save" at bounding box center [507, 206] width 29 height 19
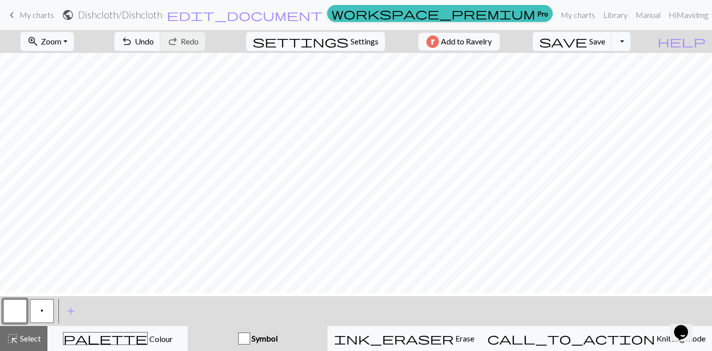
scroll to position [0, 0]
click at [9, 312] on button "button" at bounding box center [15, 311] width 24 height 24
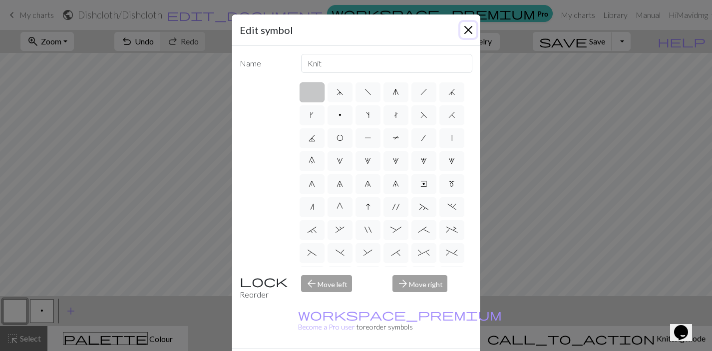
click at [469, 30] on button "Close" at bounding box center [468, 30] width 16 height 16
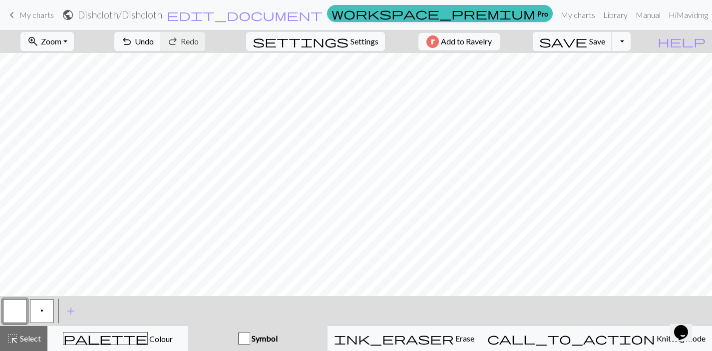
click at [14, 306] on button "button" at bounding box center [15, 311] width 24 height 24
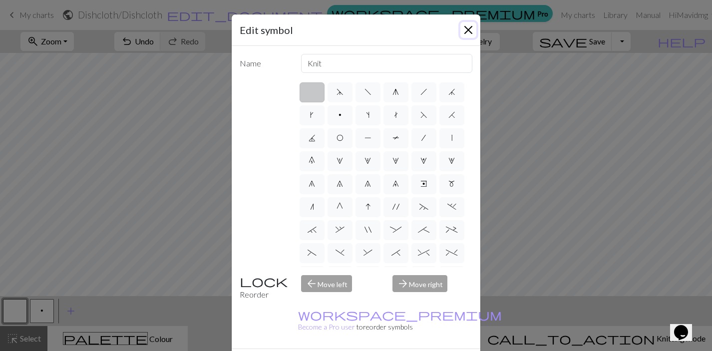
click at [466, 32] on button "Close" at bounding box center [468, 30] width 16 height 16
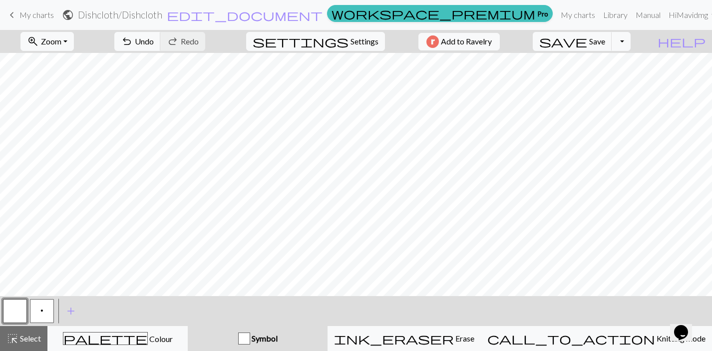
click at [45, 307] on button "p" at bounding box center [42, 311] width 24 height 24
click at [12, 309] on button "button" at bounding box center [15, 311] width 24 height 24
click at [43, 308] on button "p" at bounding box center [42, 311] width 24 height 24
click at [74, 41] on button "zoom_in Zoom Zoom" at bounding box center [46, 41] width 53 height 19
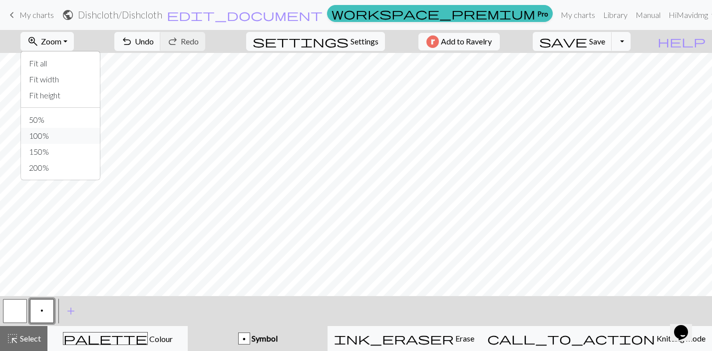
click at [58, 133] on button "100%" at bounding box center [60, 136] width 79 height 16
click at [8, 310] on button "button" at bounding box center [15, 311] width 24 height 24
click at [41, 309] on span "p" at bounding box center [41, 310] width 3 height 8
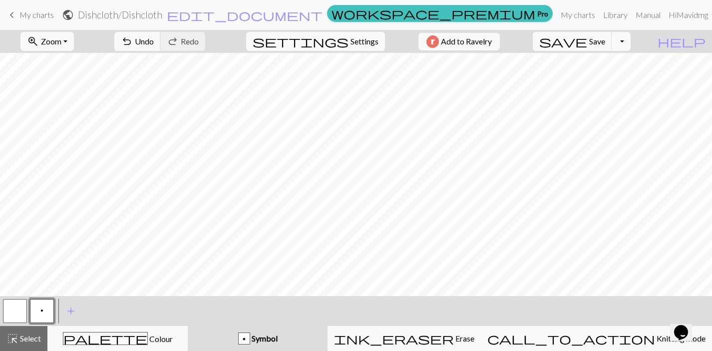
click at [16, 306] on button "button" at bounding box center [15, 311] width 24 height 24
click at [47, 307] on button "p" at bounding box center [42, 311] width 24 height 24
click at [16, 317] on button "button" at bounding box center [15, 311] width 24 height 24
click at [43, 313] on span "p" at bounding box center [41, 310] width 3 height 8
click at [19, 311] on button "button" at bounding box center [15, 311] width 24 height 24
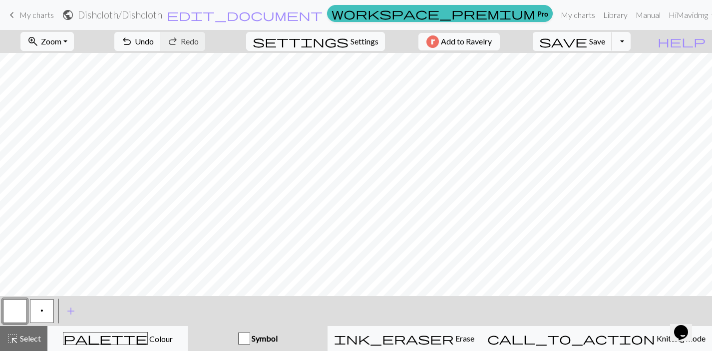
click at [43, 306] on button "p" at bounding box center [42, 311] width 24 height 24
click at [11, 313] on button "button" at bounding box center [15, 311] width 24 height 24
click at [44, 310] on button "p" at bounding box center [42, 311] width 24 height 24
click at [17, 312] on button "button" at bounding box center [15, 311] width 24 height 24
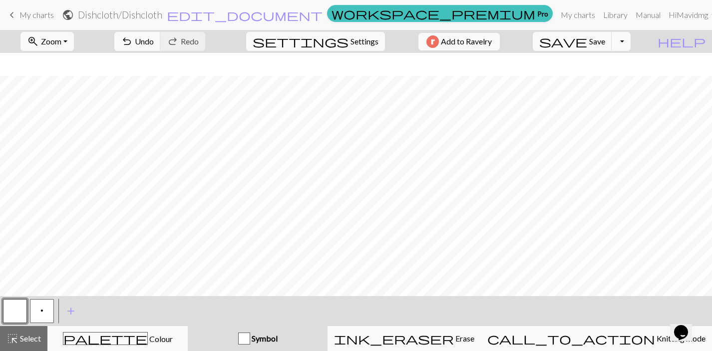
scroll to position [291, 0]
click at [630, 40] on button "Toggle Dropdown" at bounding box center [620, 41] width 19 height 19
click at [607, 65] on button "file_copy Save a copy" at bounding box center [547, 63] width 165 height 16
click at [630, 41] on button "Toggle Dropdown" at bounding box center [620, 41] width 19 height 19
click at [611, 78] on button "save_alt Download" at bounding box center [547, 79] width 165 height 16
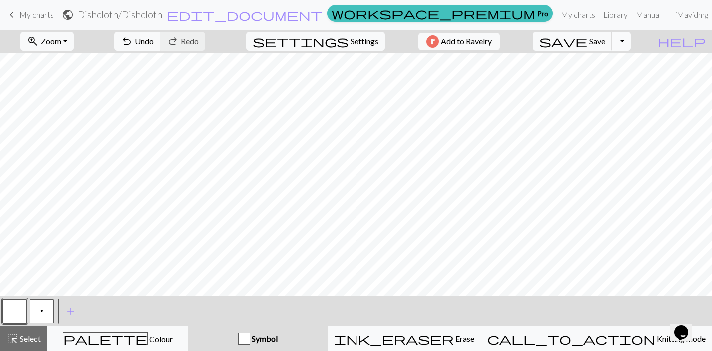
click at [630, 43] on button "Toggle Dropdown" at bounding box center [620, 41] width 19 height 19
click at [614, 80] on button "save_alt Download" at bounding box center [547, 79] width 165 height 16
click at [567, 12] on link "My charts" at bounding box center [578, 15] width 42 height 20
click at [700, 44] on span "help" at bounding box center [681, 41] width 48 height 14
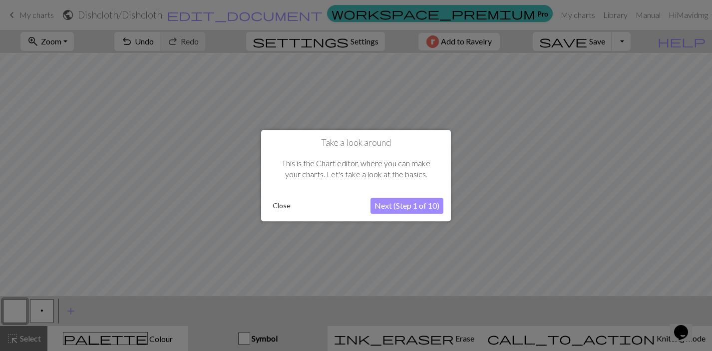
click at [282, 206] on button "Close" at bounding box center [282, 205] width 26 height 15
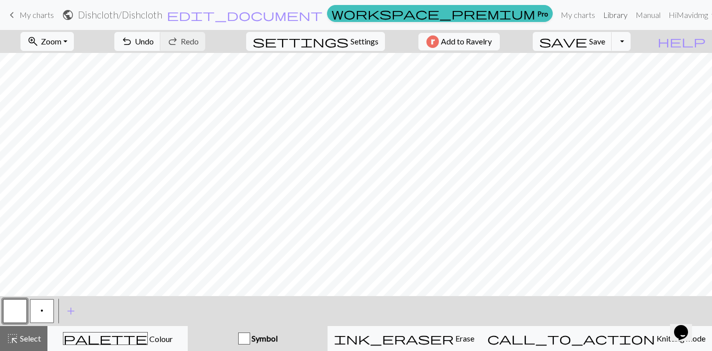
click at [599, 14] on link "Library" at bounding box center [615, 15] width 32 height 20
click at [605, 43] on span "Save" at bounding box center [597, 40] width 16 height 9
click at [630, 43] on button "Toggle Dropdown" at bounding box center [620, 41] width 19 height 19
click at [603, 83] on button "save_alt Download" at bounding box center [547, 79] width 165 height 16
click at [562, 14] on link "My charts" at bounding box center [578, 15] width 42 height 20
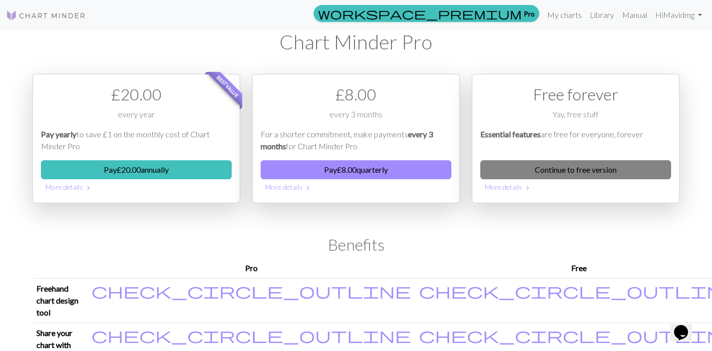
click at [561, 173] on link "Continue to free version" at bounding box center [575, 169] width 191 height 19
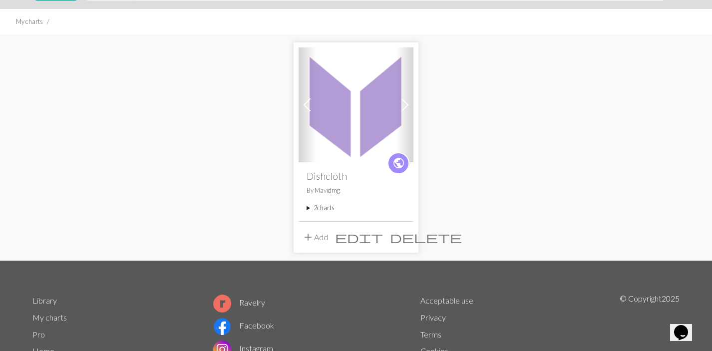
scroll to position [120, 0]
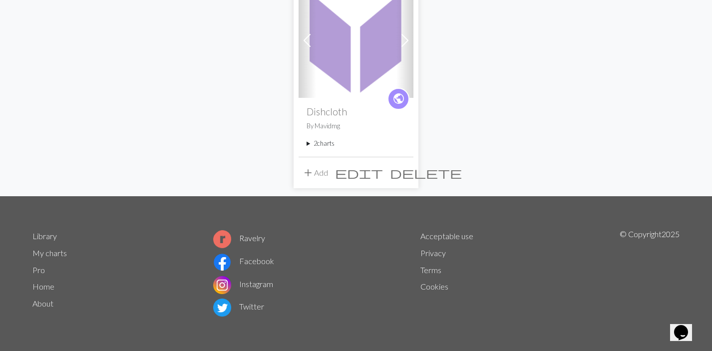
click at [349, 54] on img at bounding box center [355, 40] width 115 height 115
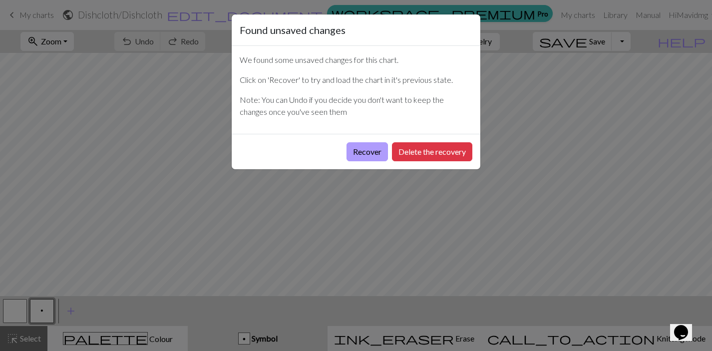
click at [365, 152] on button "Recover" at bounding box center [366, 151] width 41 height 19
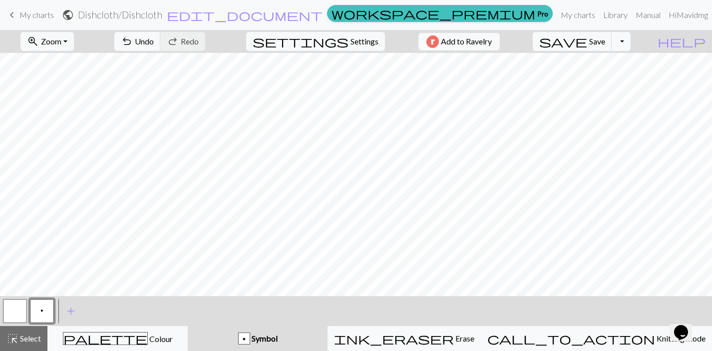
scroll to position [291, 0]
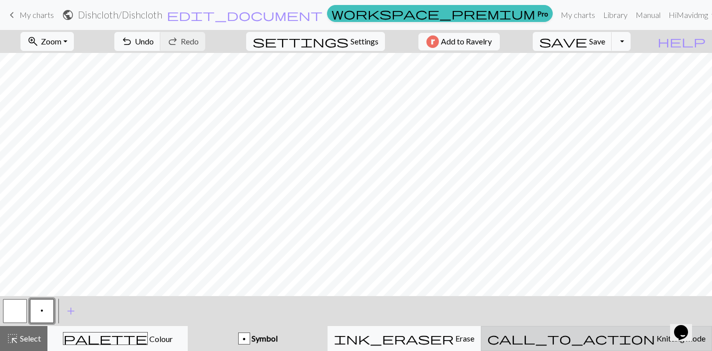
click at [655, 335] on span "Knitting mode" at bounding box center [680, 337] width 50 height 9
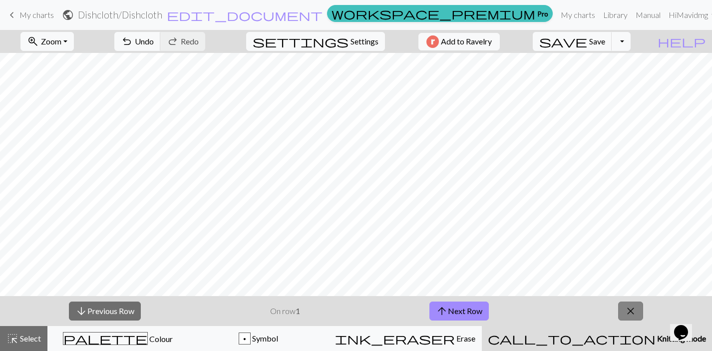
click at [632, 309] on span "close" at bounding box center [630, 311] width 12 height 14
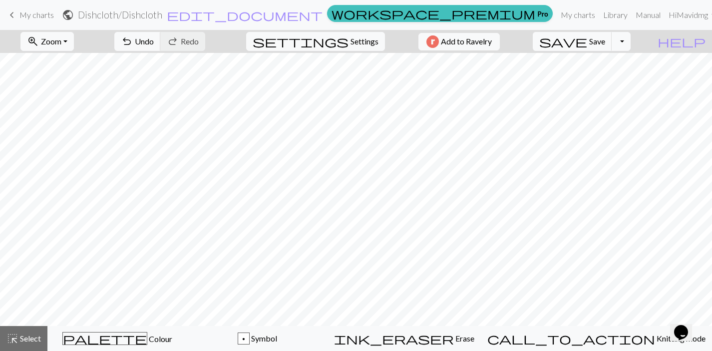
click at [688, 326] on icon "Chat widget" at bounding box center [681, 332] width 14 height 15
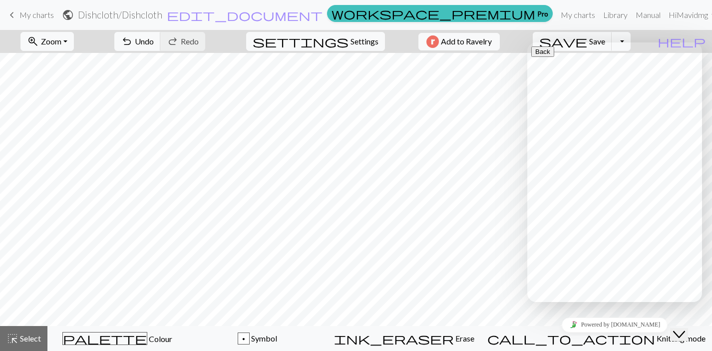
type input "print"
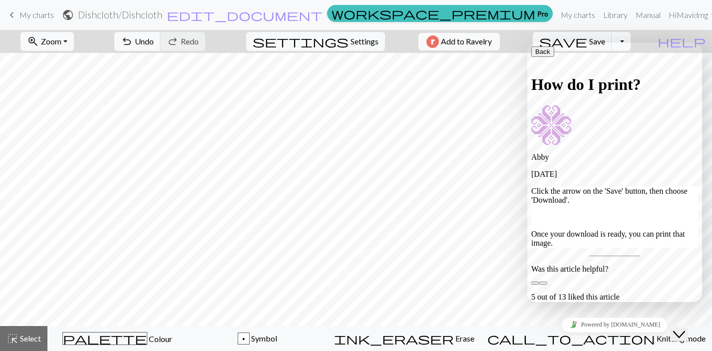
click at [544, 52] on button "Back" at bounding box center [542, 51] width 23 height 10
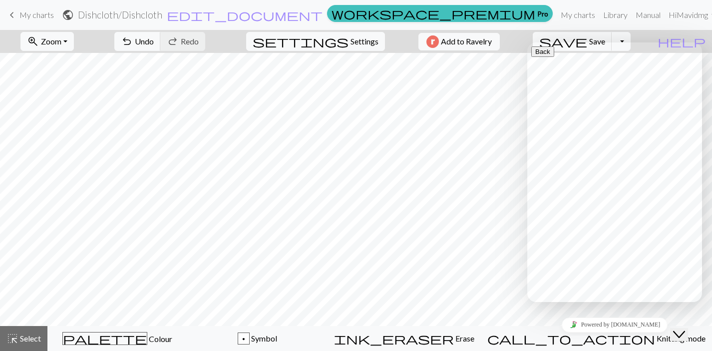
type input "download"
click at [575, 133] on p "Save and print" at bounding box center [614, 128] width 167 height 9
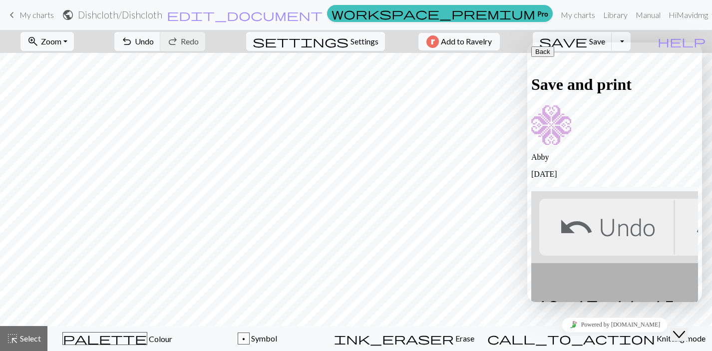
scroll to position [323, 0]
click at [535, 54] on icon "button" at bounding box center [535, 51] width 0 height 7
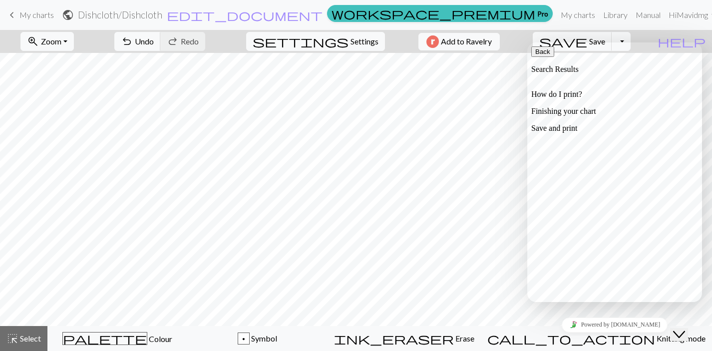
click at [603, 95] on p "How do I print?" at bounding box center [614, 94] width 167 height 9
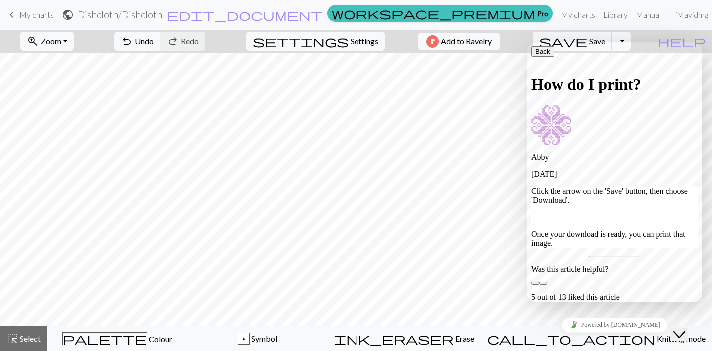
click at [535, 55] on icon "button" at bounding box center [535, 51] width 0 height 7
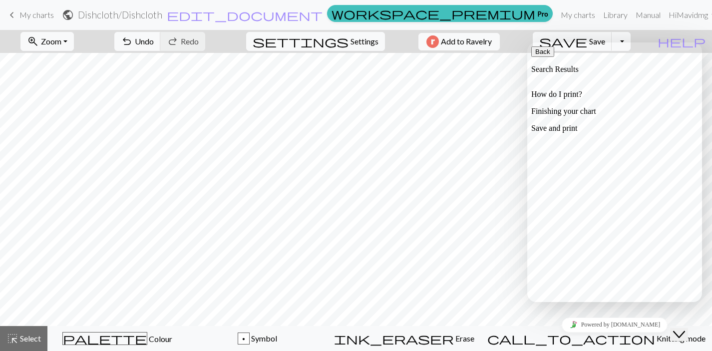
scroll to position [261, 0]
click at [601, 92] on p "How do I print?" at bounding box center [614, 94] width 167 height 9
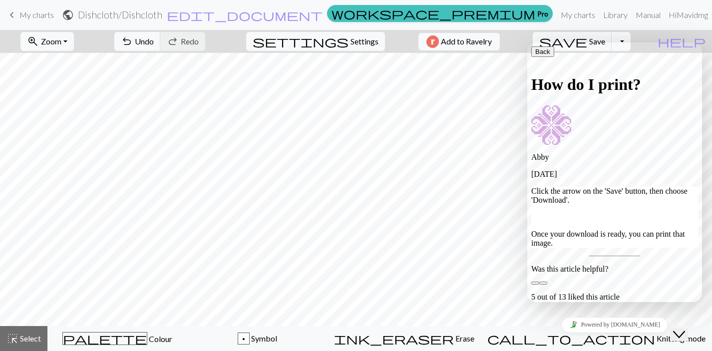
click at [535, 55] on icon "button" at bounding box center [535, 51] width 0 height 7
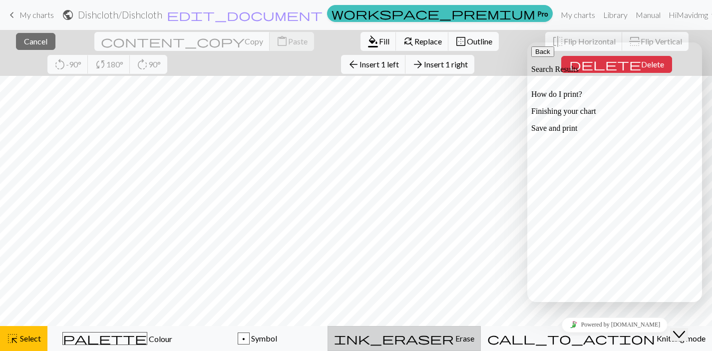
click at [474, 336] on div "ink_eraser Erase Erase" at bounding box center [404, 338] width 140 height 12
click at [535, 55] on icon "button" at bounding box center [535, 51] width 0 height 7
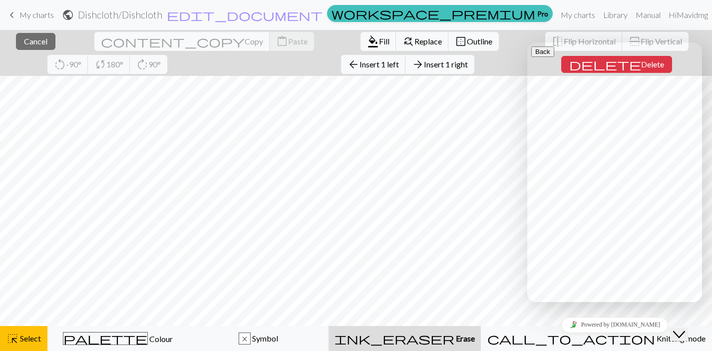
click at [14, 13] on span "keyboard_arrow_left" at bounding box center [12, 15] width 12 height 14
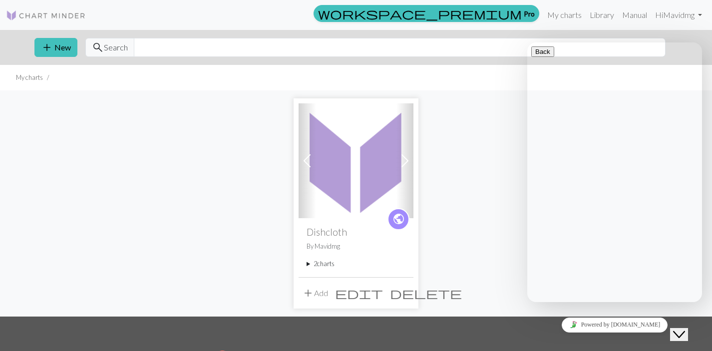
click at [325, 264] on summary "2 charts" at bounding box center [355, 263] width 99 height 9
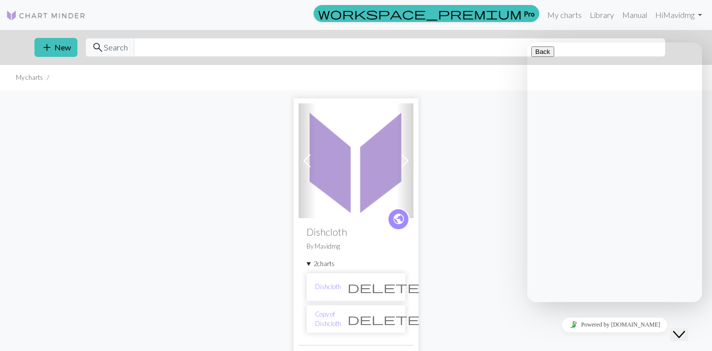
click at [391, 287] on span "delete" at bounding box center [383, 287] width 72 height 14
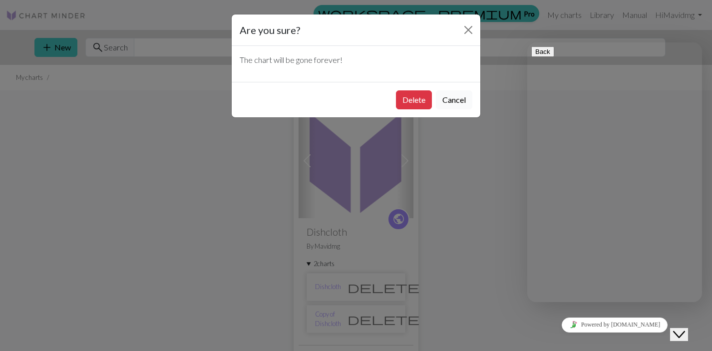
click at [457, 96] on button "Cancel" at bounding box center [454, 99] width 36 height 19
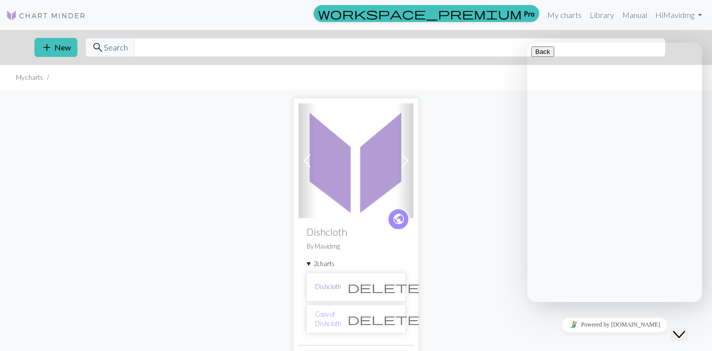
click at [334, 285] on link "Dishcloth" at bounding box center [328, 286] width 26 height 9
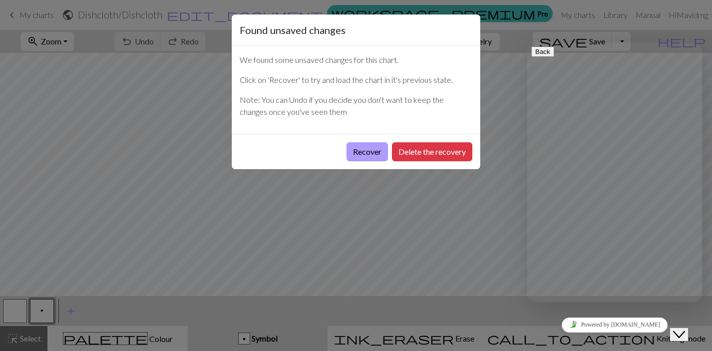
click at [364, 156] on button "Recover" at bounding box center [366, 151] width 41 height 19
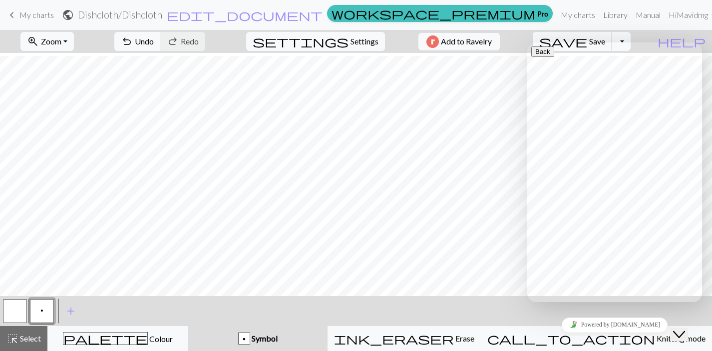
scroll to position [291, 0]
click at [685, 329] on icon "Close Chat This icon closes the chat window." at bounding box center [679, 334] width 12 height 12
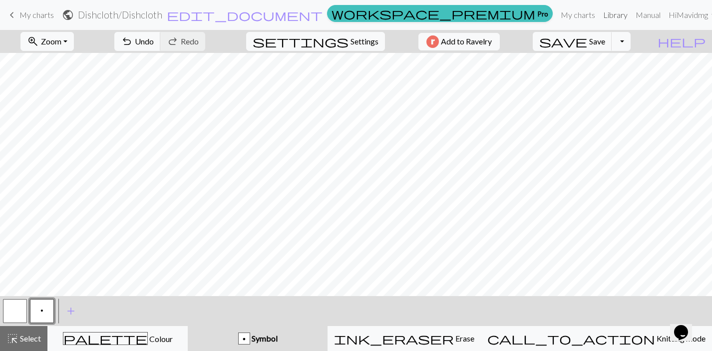
click at [599, 13] on link "Library" at bounding box center [615, 15] width 32 height 20
click at [630, 40] on button "Toggle Dropdown" at bounding box center [620, 41] width 19 height 19
click at [485, 81] on span "save_alt" at bounding box center [479, 79] width 12 height 14
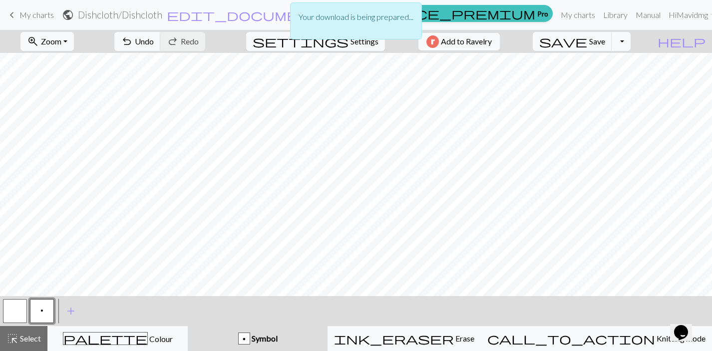
click at [361, 22] on p "Your download is being prepared..." at bounding box center [355, 17] width 115 height 12
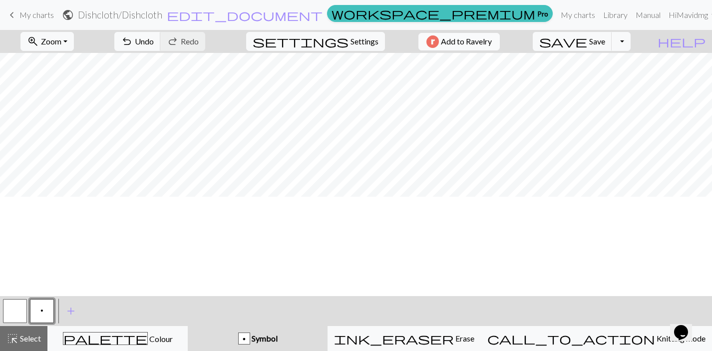
scroll to position [0, 0]
click at [565, 14] on link "My charts" at bounding box center [578, 15] width 42 height 20
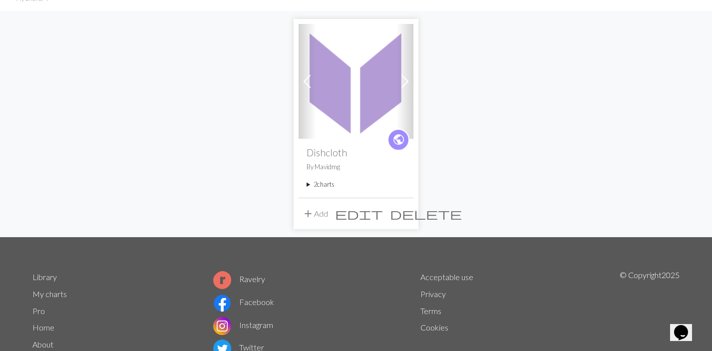
scroll to position [120, 0]
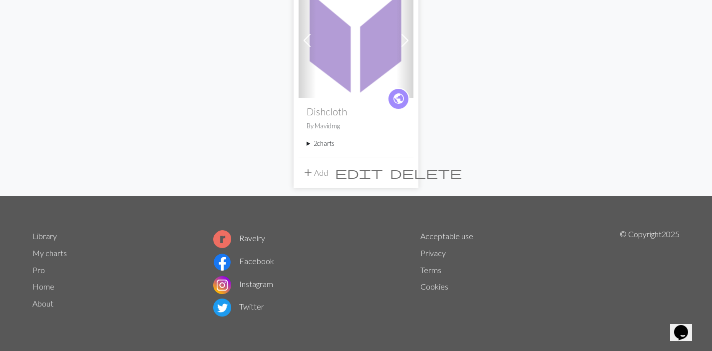
click at [321, 145] on summary "2 charts" at bounding box center [355, 143] width 99 height 9
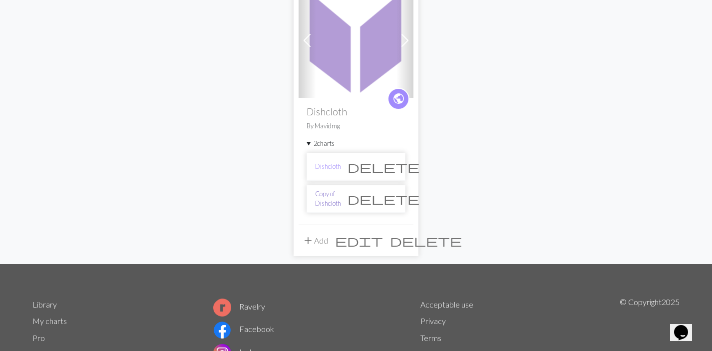
click at [338, 200] on link "Copy of Dishcloth" at bounding box center [328, 198] width 26 height 19
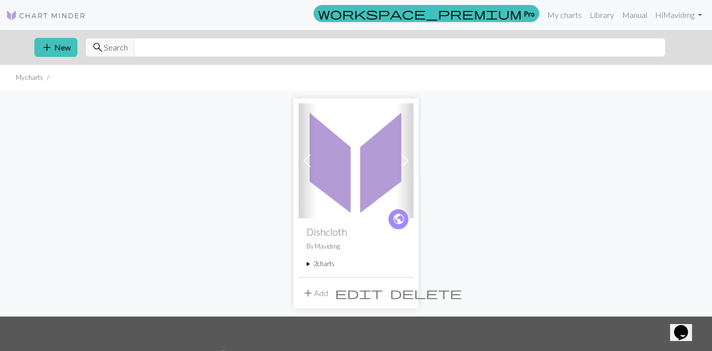
click at [325, 267] on summary "2 charts" at bounding box center [355, 263] width 99 height 9
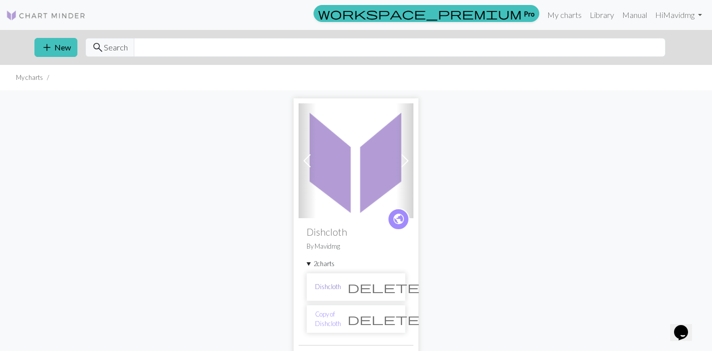
click at [332, 284] on link "Dishcloth" at bounding box center [328, 286] width 26 height 9
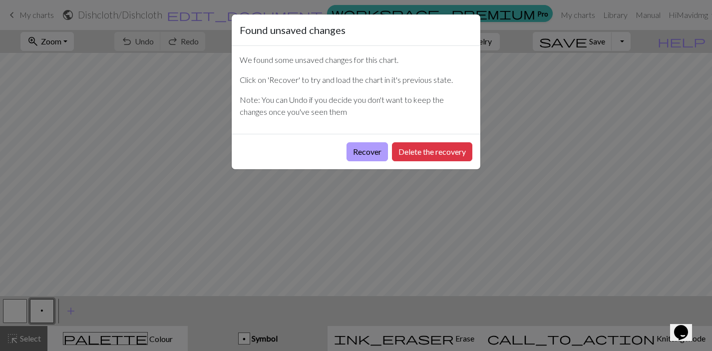
click at [367, 151] on button "Recover" at bounding box center [366, 151] width 41 height 19
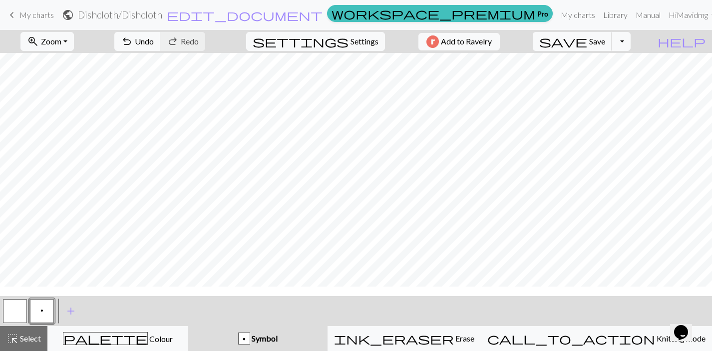
scroll to position [291, 0]
click at [605, 42] on span "Save" at bounding box center [597, 40] width 16 height 9
click at [630, 44] on button "Toggle Dropdown" at bounding box center [620, 41] width 19 height 19
click at [615, 78] on button "save_alt Download" at bounding box center [547, 79] width 165 height 16
click at [605, 43] on span "Save" at bounding box center [597, 40] width 16 height 9
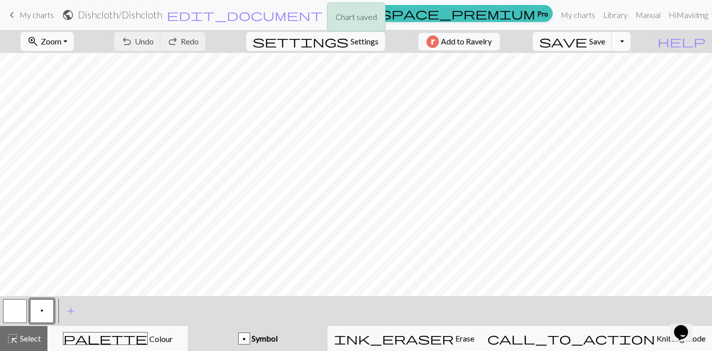
click at [630, 44] on button "Toggle Dropdown" at bounding box center [620, 41] width 19 height 19
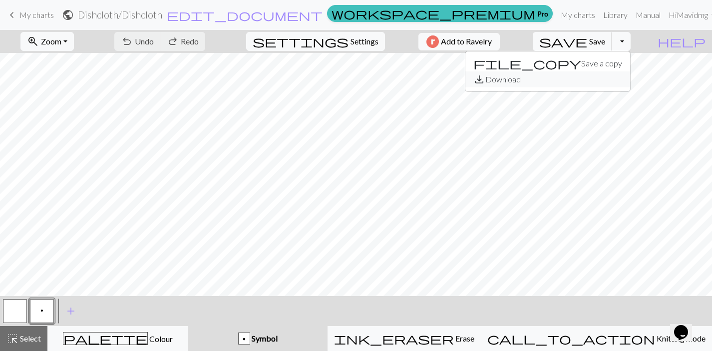
click at [485, 76] on span "save_alt" at bounding box center [479, 79] width 12 height 14
click at [17, 14] on span "keyboard_arrow_left" at bounding box center [12, 15] width 12 height 14
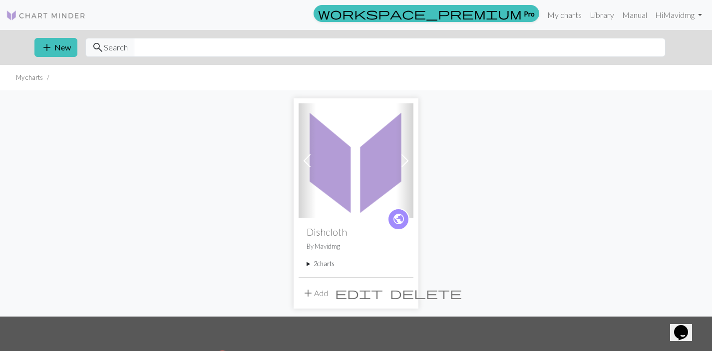
click at [324, 265] on summary "2 charts" at bounding box center [355, 263] width 99 height 9
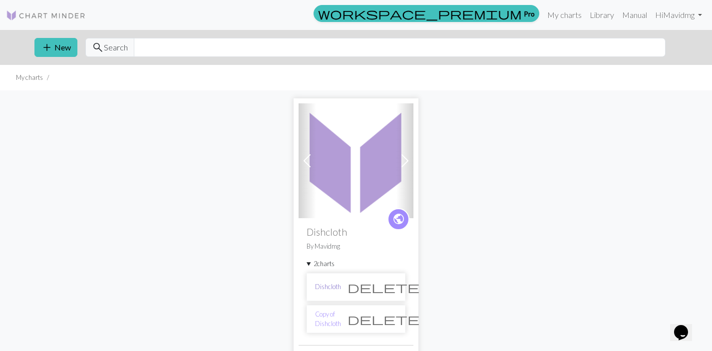
click at [335, 290] on link "Dishcloth" at bounding box center [328, 286] width 26 height 9
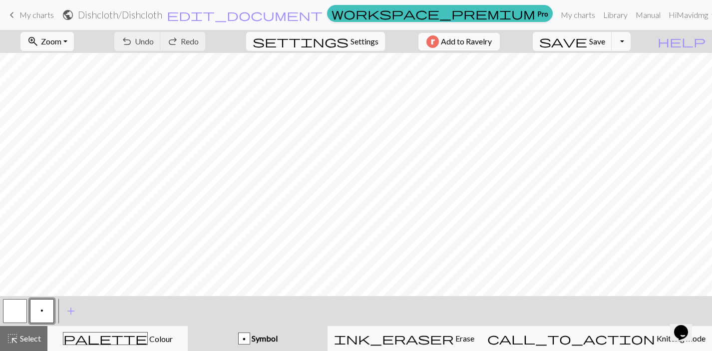
click at [476, 42] on span "Add to Ravelry" at bounding box center [466, 41] width 51 height 12
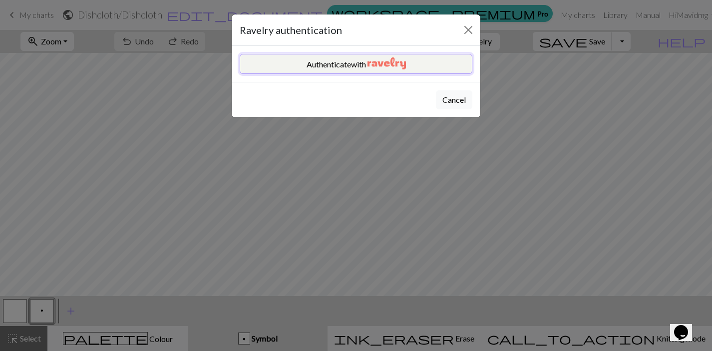
click at [421, 64] on button "Authenticate with" at bounding box center [356, 64] width 233 height 20
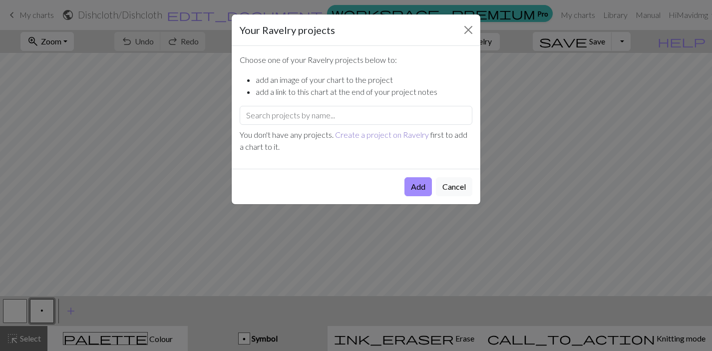
click at [383, 133] on link "Create a project on Ravelry" at bounding box center [382, 134] width 94 height 9
click at [416, 184] on button "Add" at bounding box center [417, 186] width 27 height 19
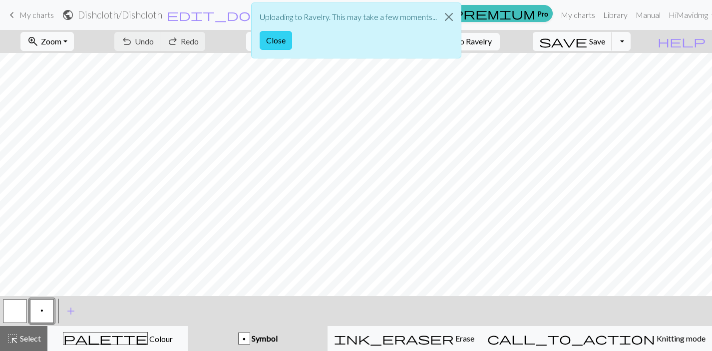
click at [284, 40] on button "Close" at bounding box center [276, 40] width 32 height 19
